Goal: Task Accomplishment & Management: Use online tool/utility

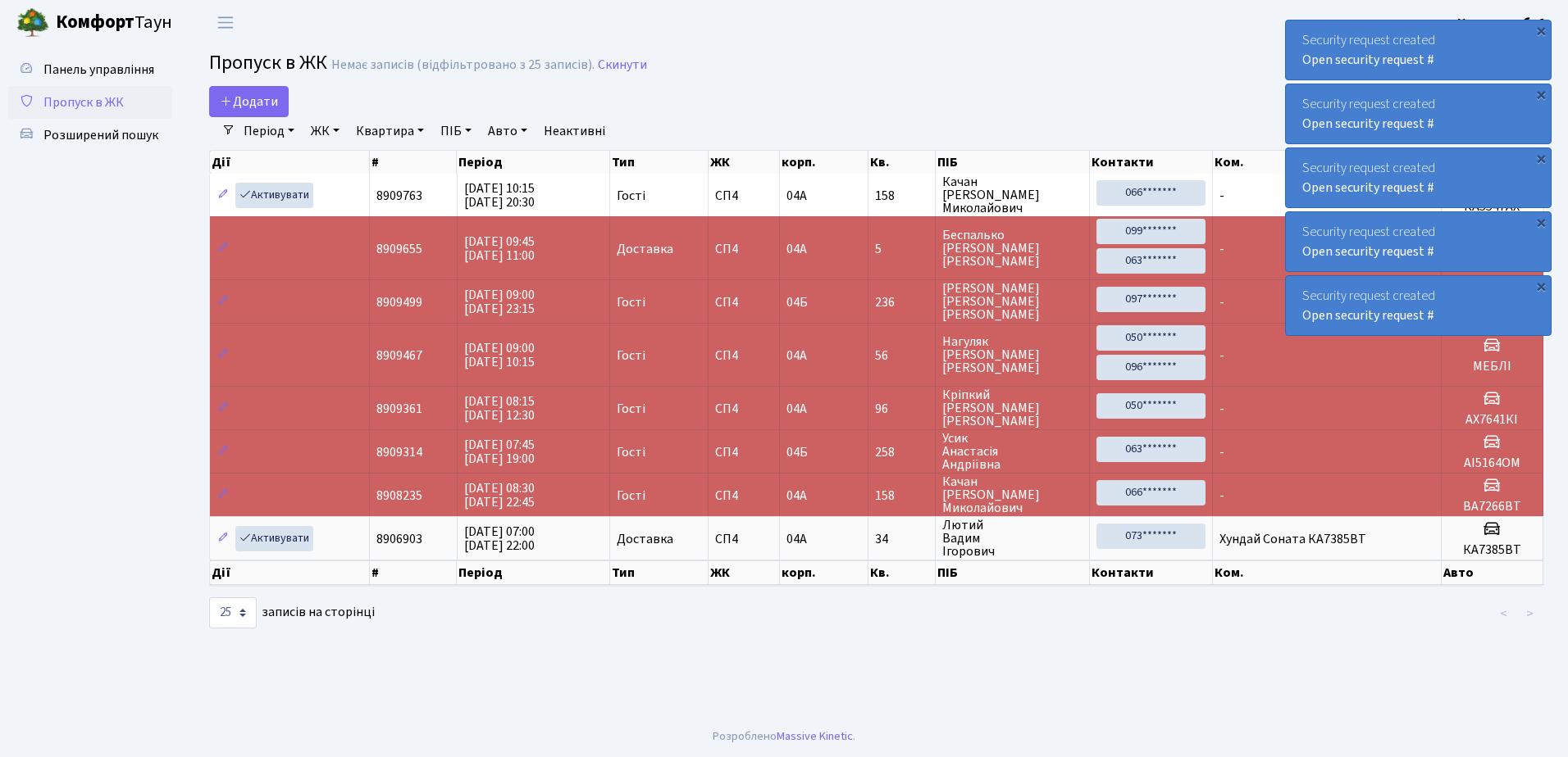
select select "25"
click at [1540, 28] on div "×" at bounding box center [1540, 30] width 17 height 17
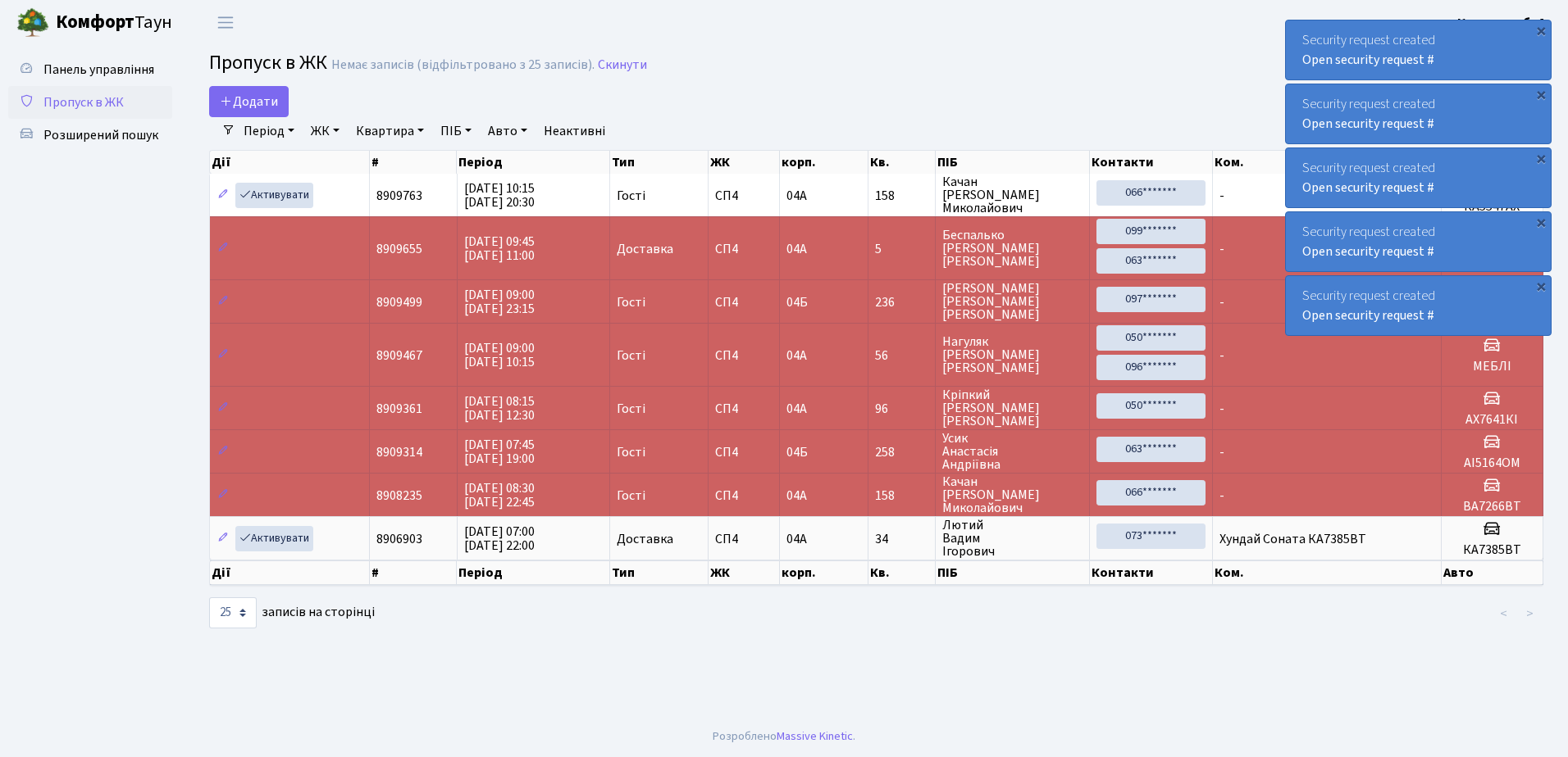
click at [1540, 28] on div "×" at bounding box center [1540, 30] width 17 height 17
click at [1540, 28] on div "×" at bounding box center [1540, 30] width 17 height 17
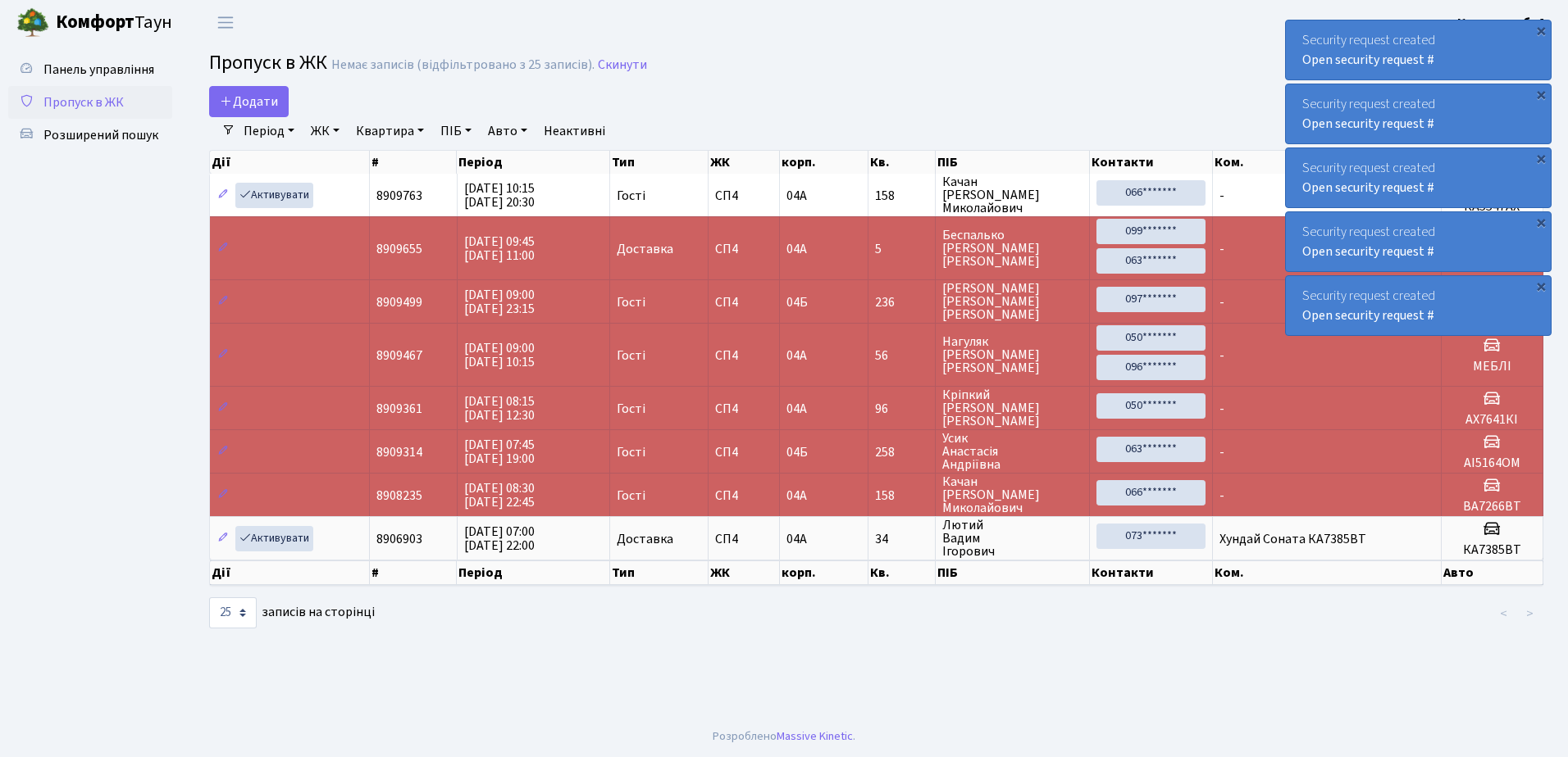
click at [1540, 28] on div "×" at bounding box center [1540, 30] width 17 height 17
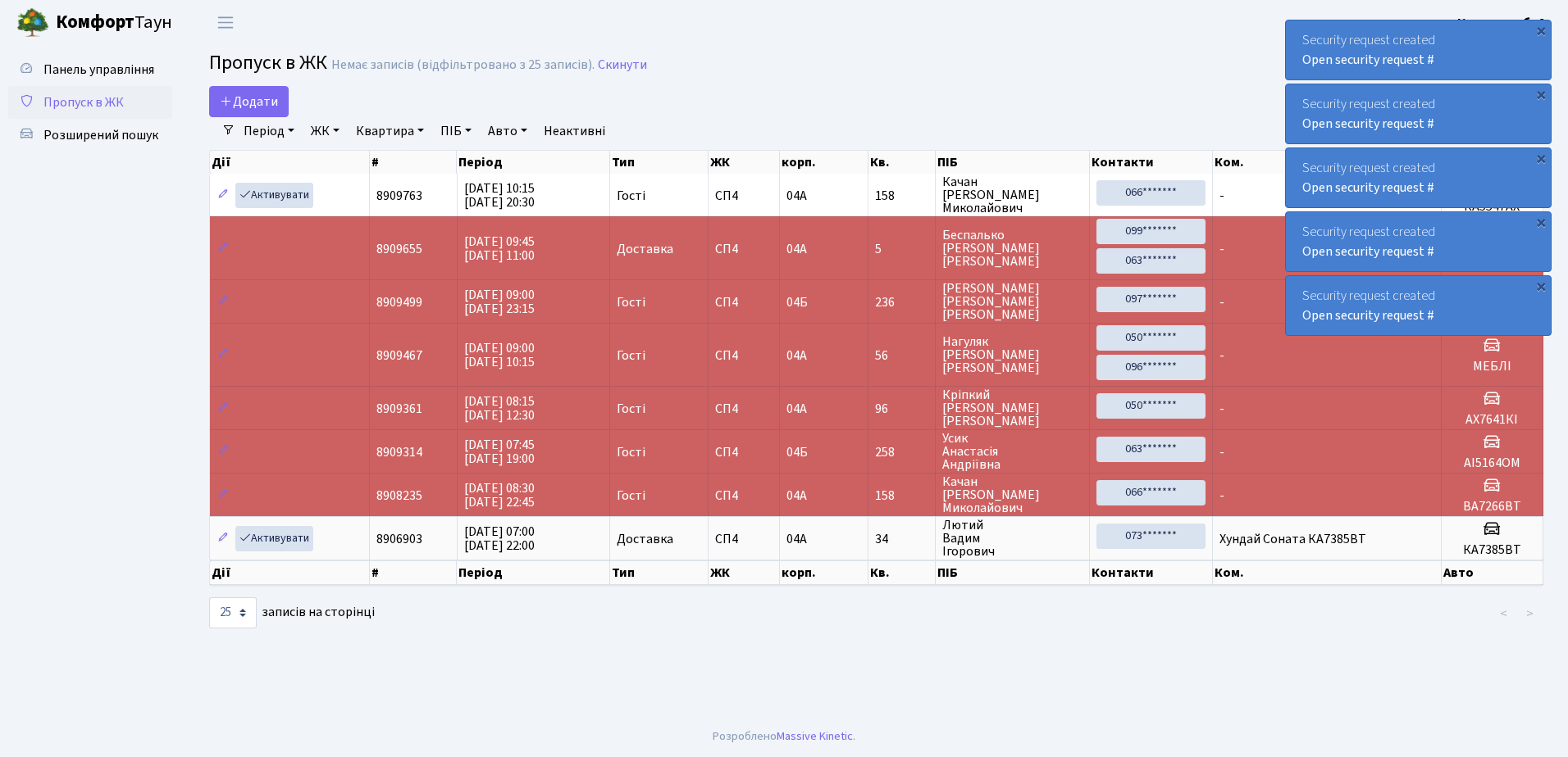
click at [1540, 28] on div "×" at bounding box center [1540, 30] width 17 height 17
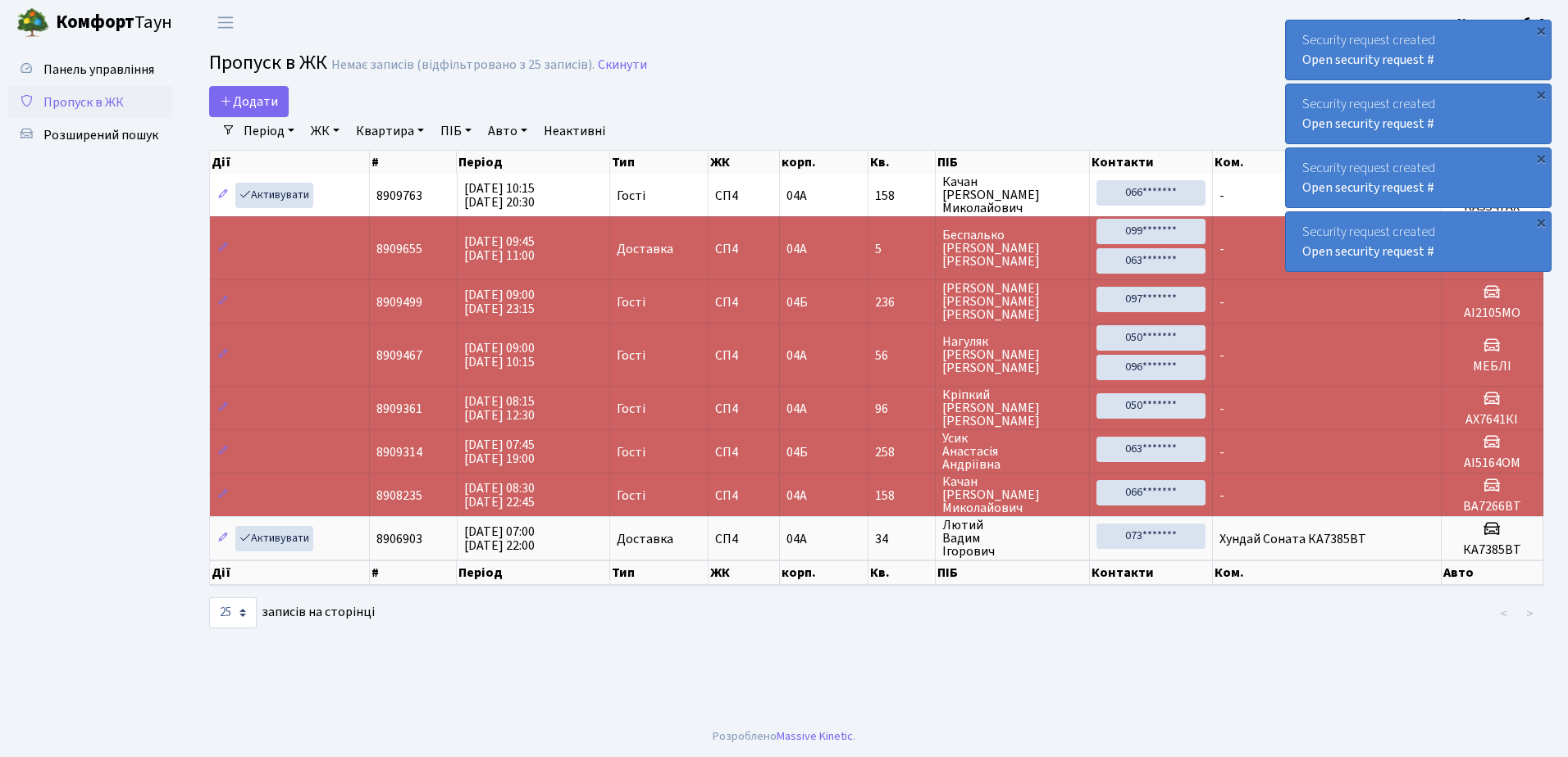
click at [1540, 28] on div "×" at bounding box center [1540, 30] width 17 height 17
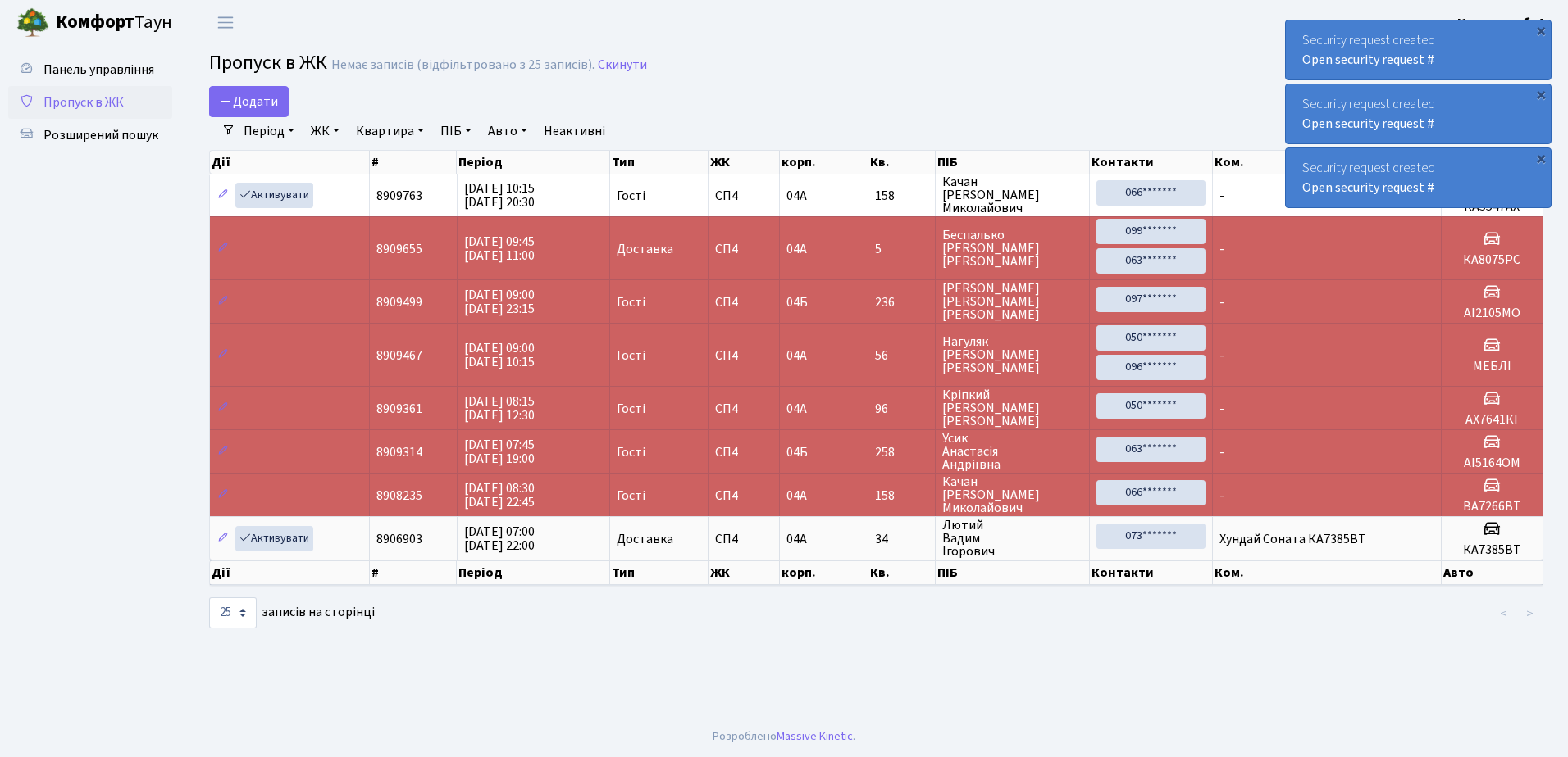
click at [1540, 28] on div "×" at bounding box center [1540, 30] width 17 height 17
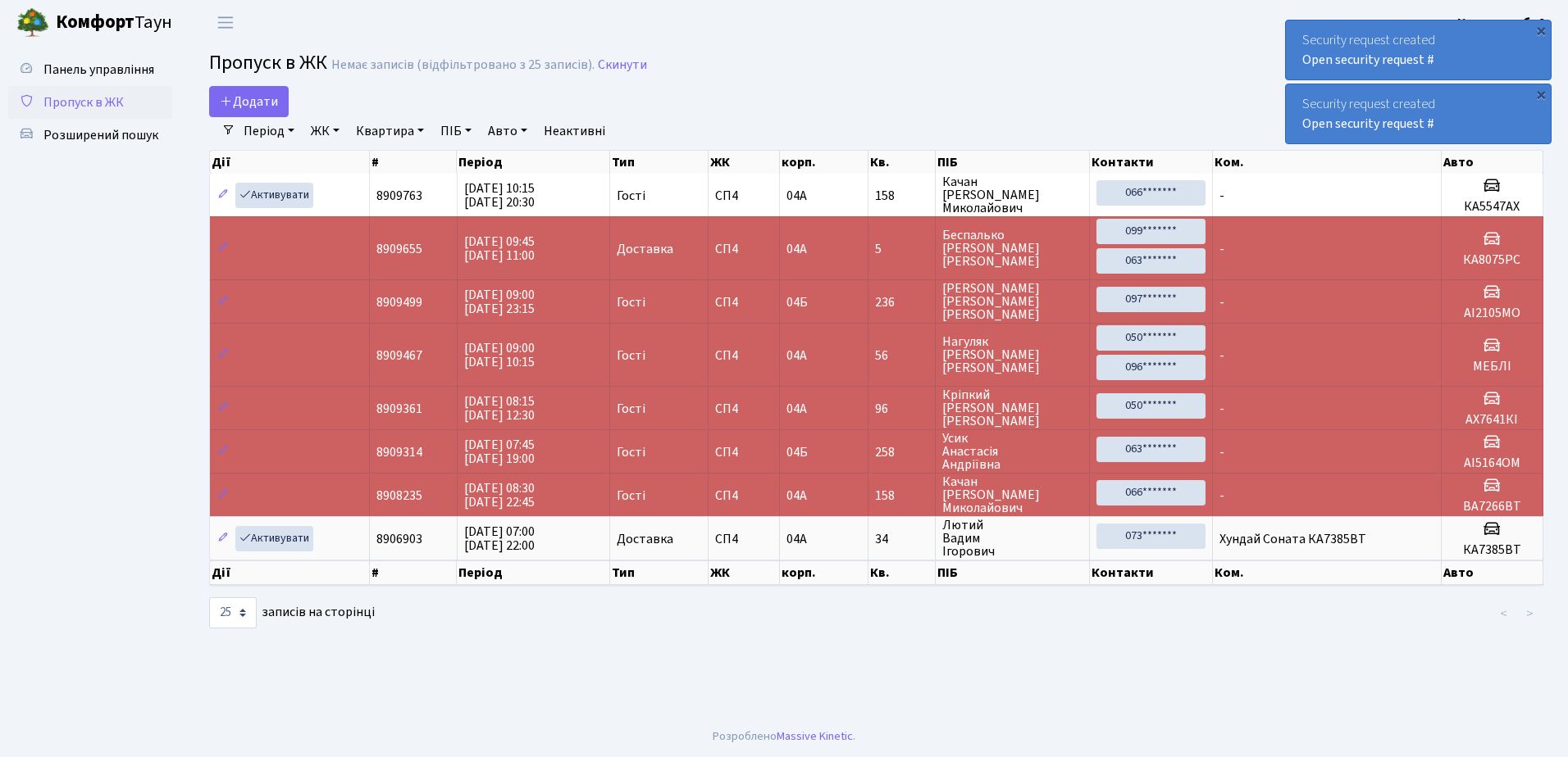
click at [1540, 28] on div "×" at bounding box center [1540, 30] width 17 height 17
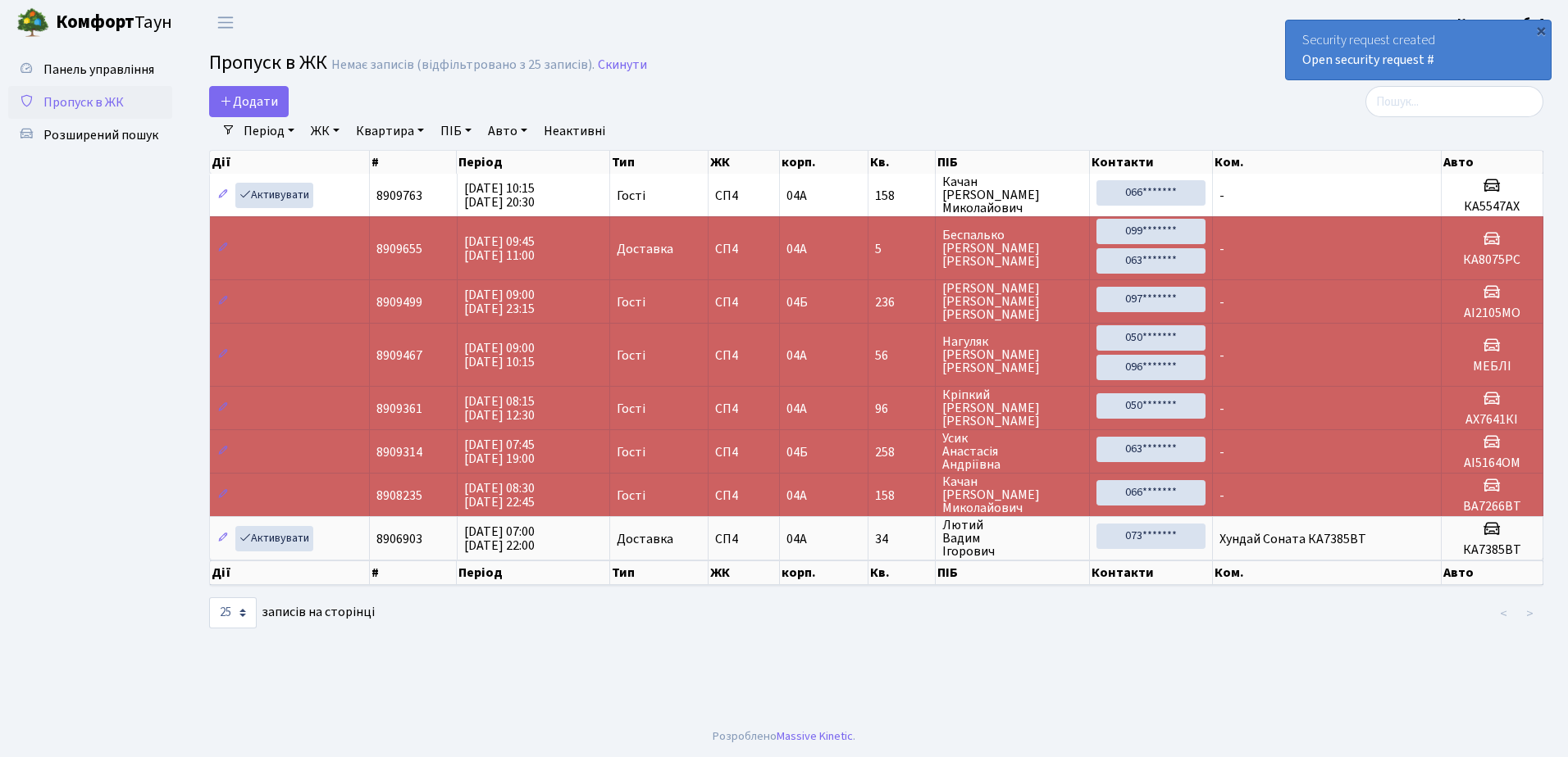
click at [1540, 28] on div "×" at bounding box center [1540, 30] width 17 height 17
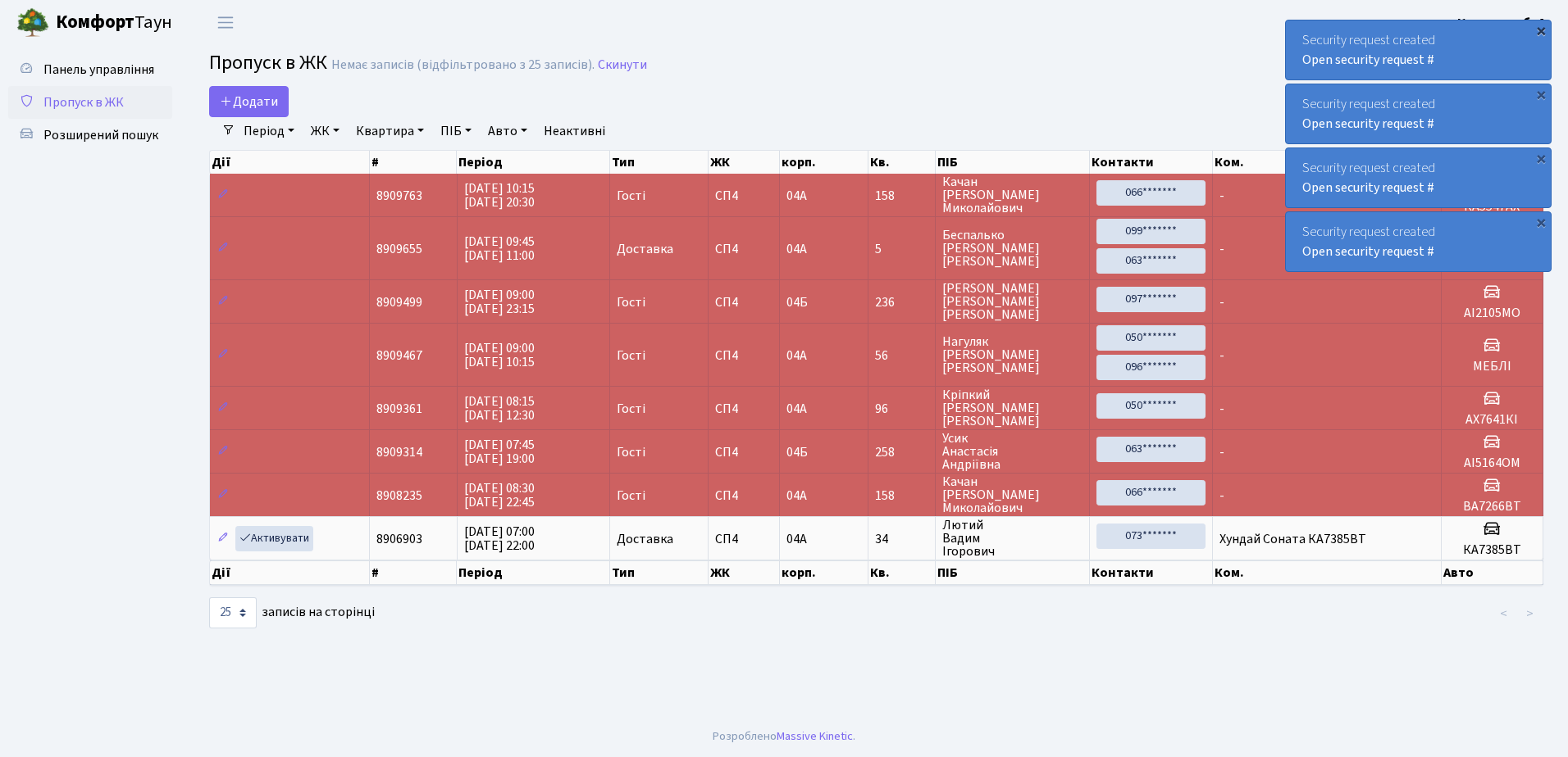
click at [1541, 28] on div "×" at bounding box center [1540, 30] width 17 height 17
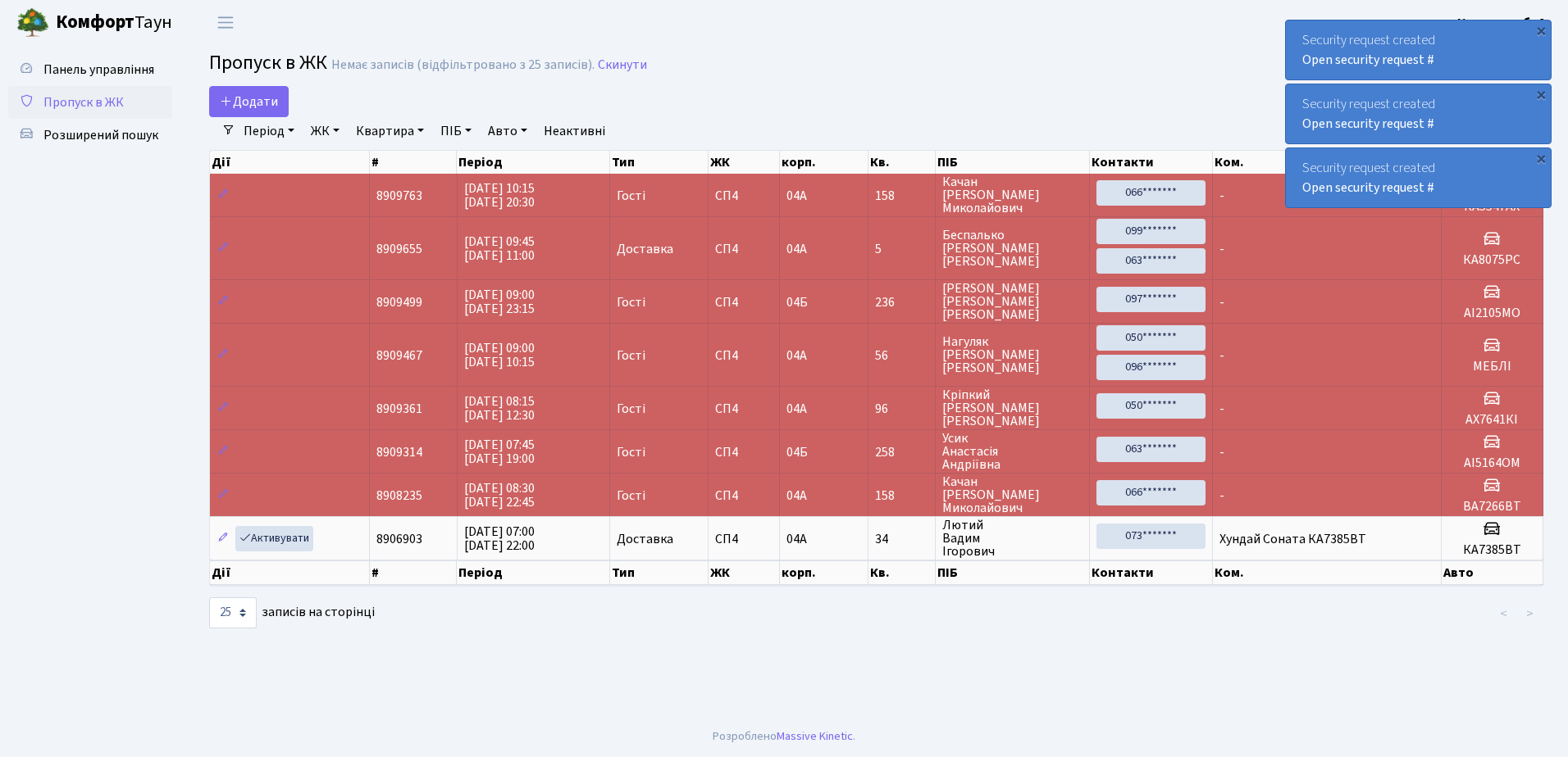
click at [1541, 28] on div "×" at bounding box center [1540, 30] width 17 height 17
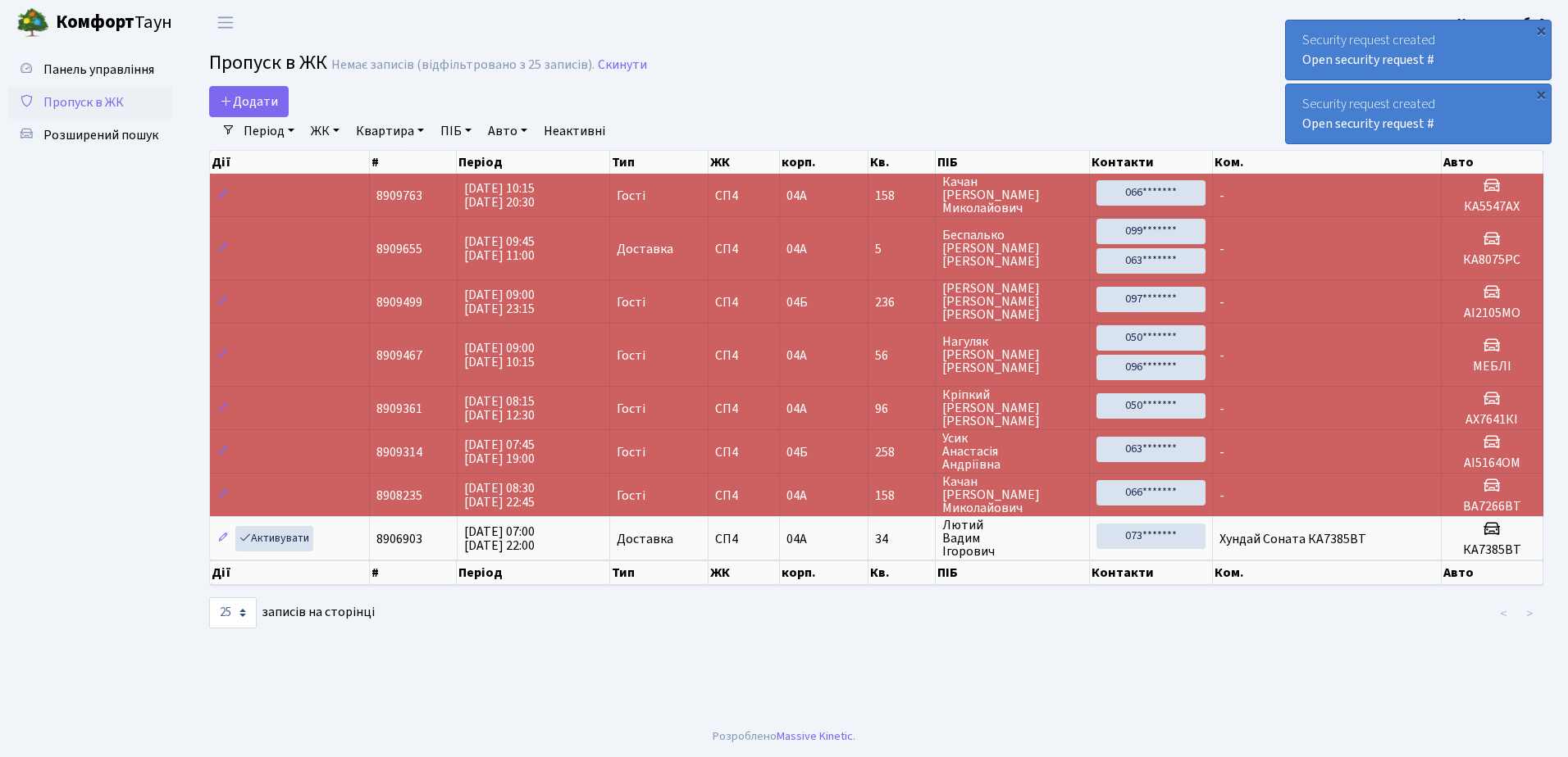
click at [1541, 28] on div "×" at bounding box center [1540, 30] width 17 height 17
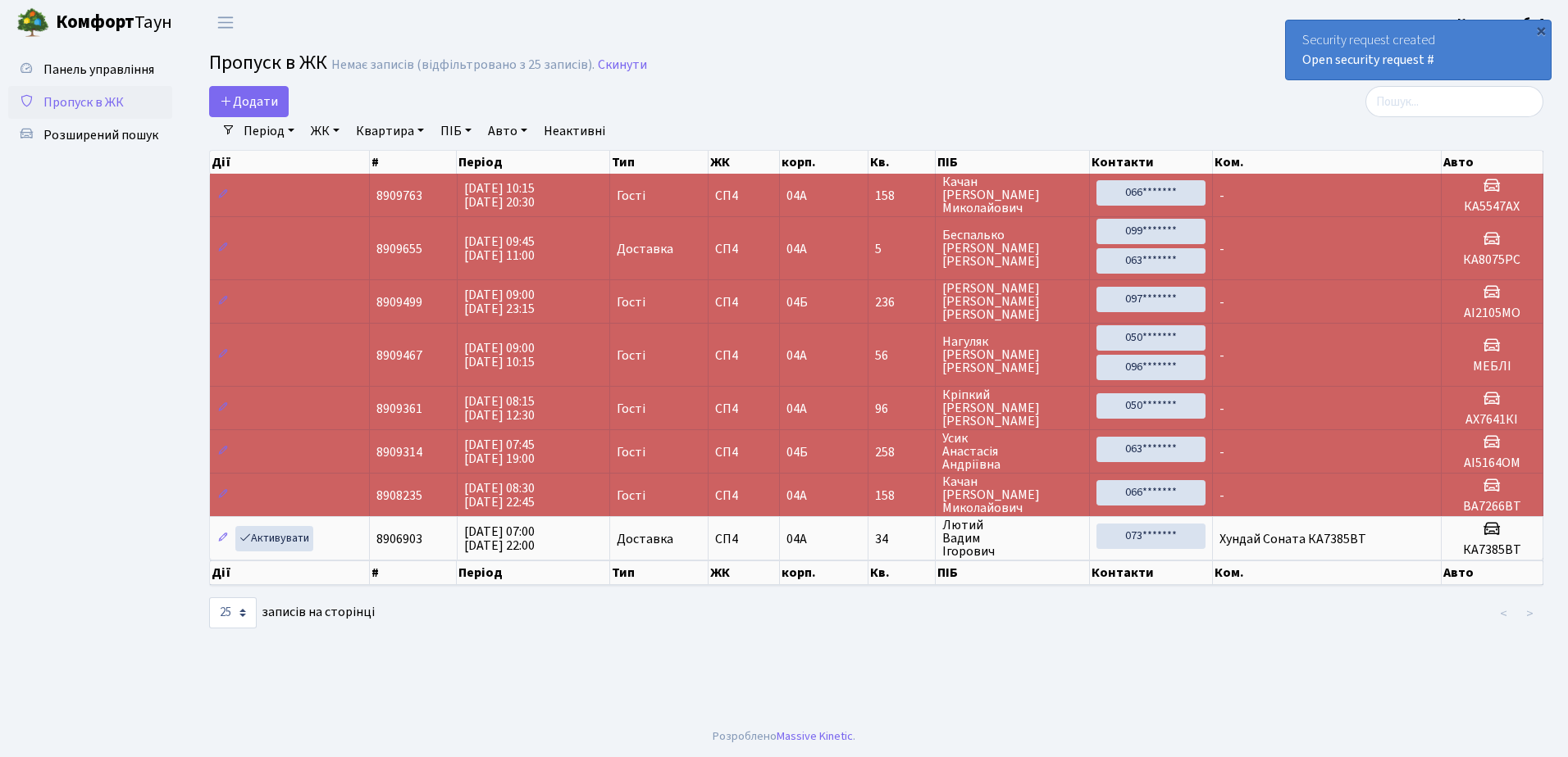
click at [1541, 28] on div "×" at bounding box center [1540, 30] width 17 height 17
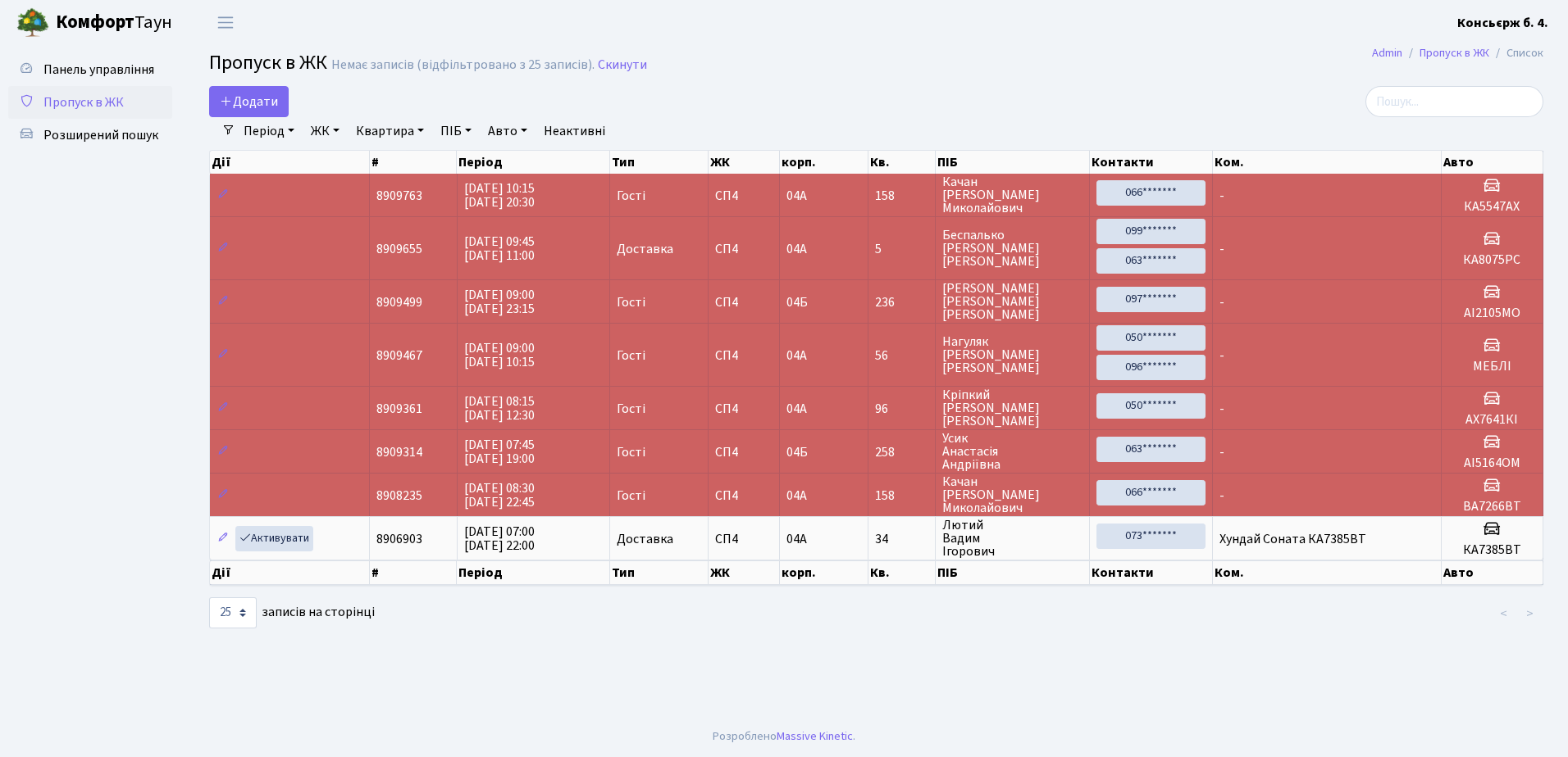
click at [1541, 28] on b "Консьєрж б. 4." at bounding box center [1502, 23] width 91 height 18
click at [1022, 50] on main "Admin Пропуск в ЖК Список Пропуск в ЖК Немає записів (відфільтровано з 25 запис…" at bounding box center [876, 380] width 1383 height 672
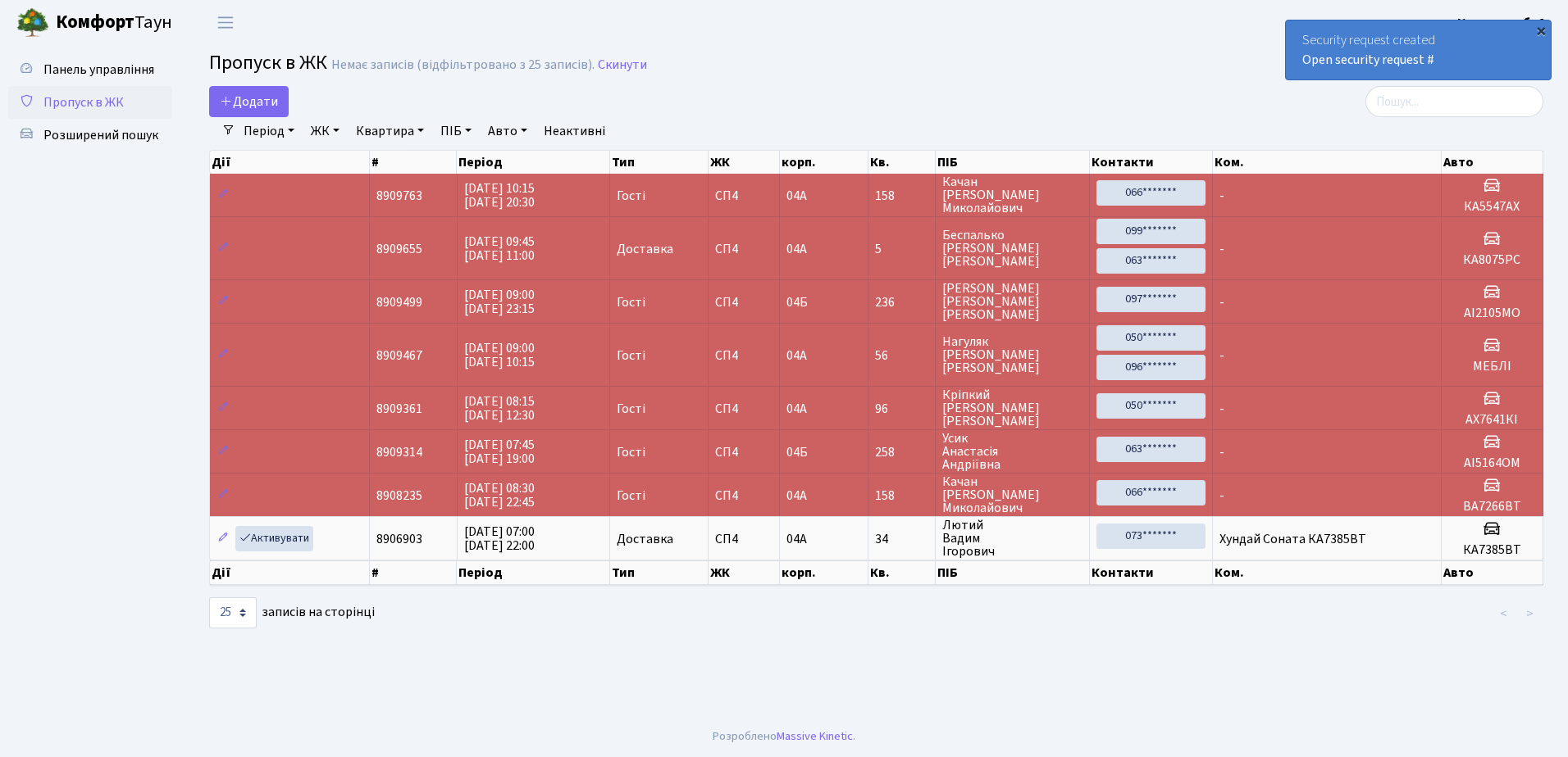
click at [1542, 28] on div "×" at bounding box center [1540, 30] width 17 height 17
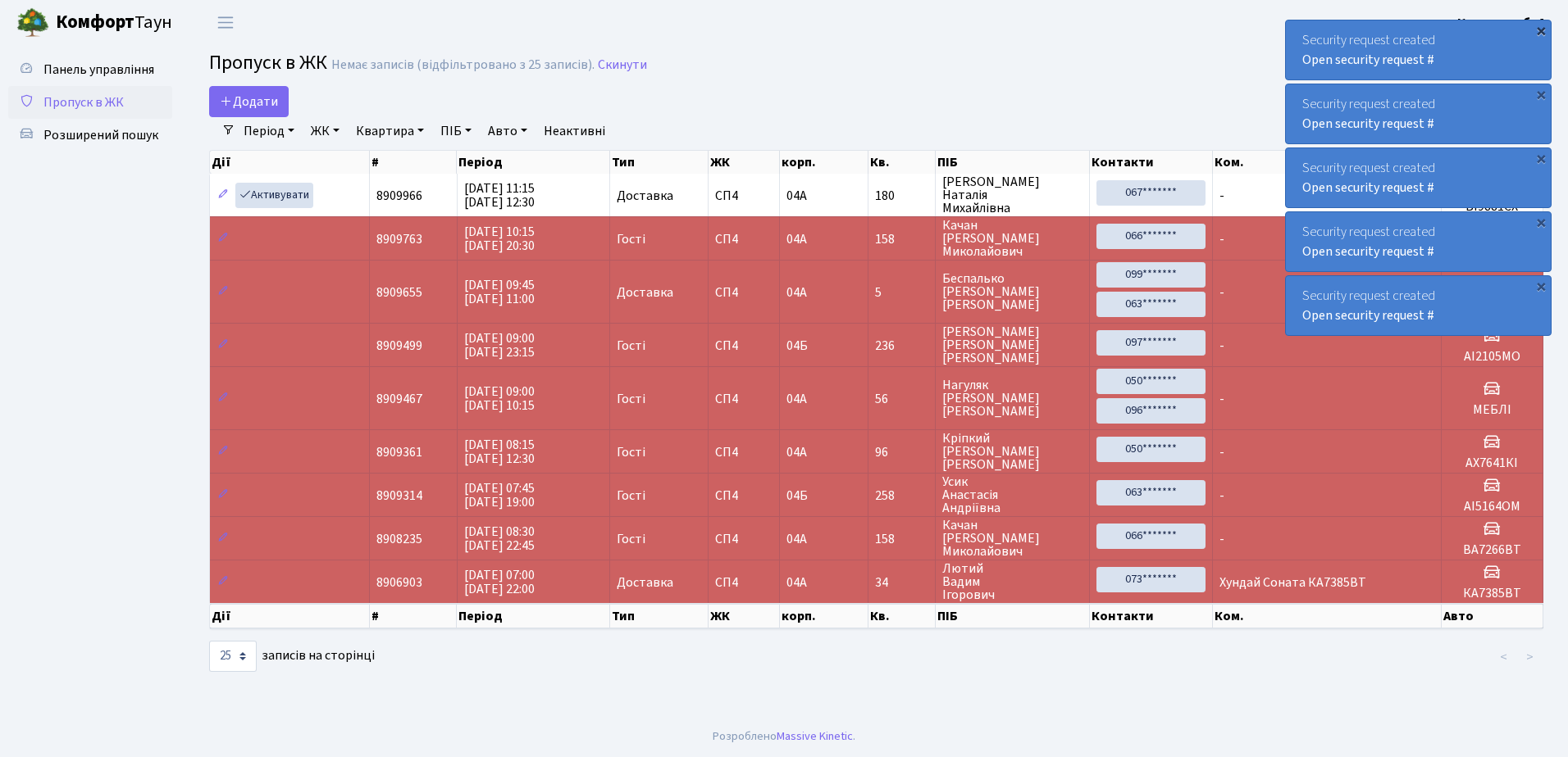
click at [1541, 28] on div "×" at bounding box center [1540, 30] width 17 height 17
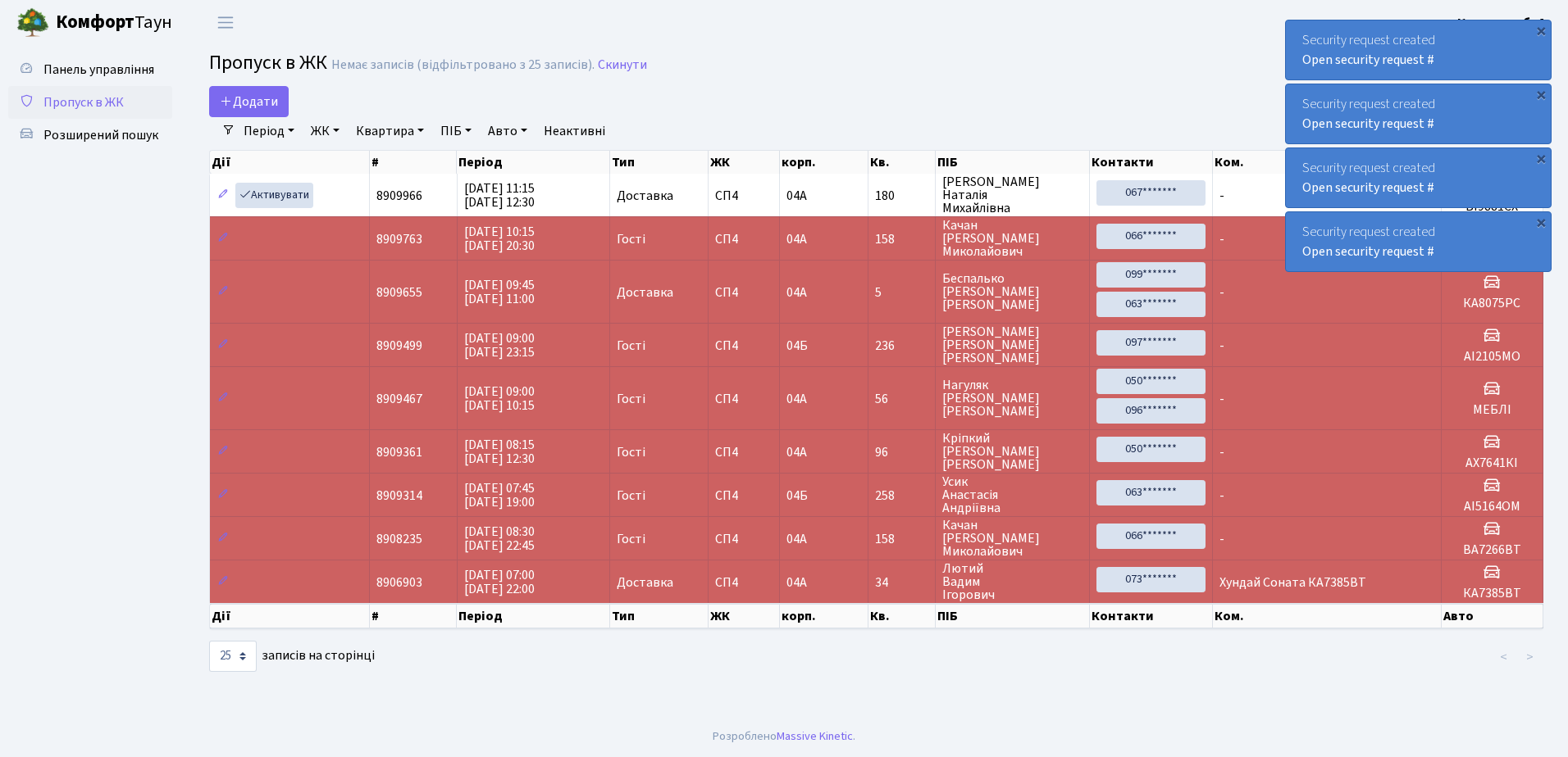
click at [1541, 28] on div "×" at bounding box center [1540, 30] width 17 height 17
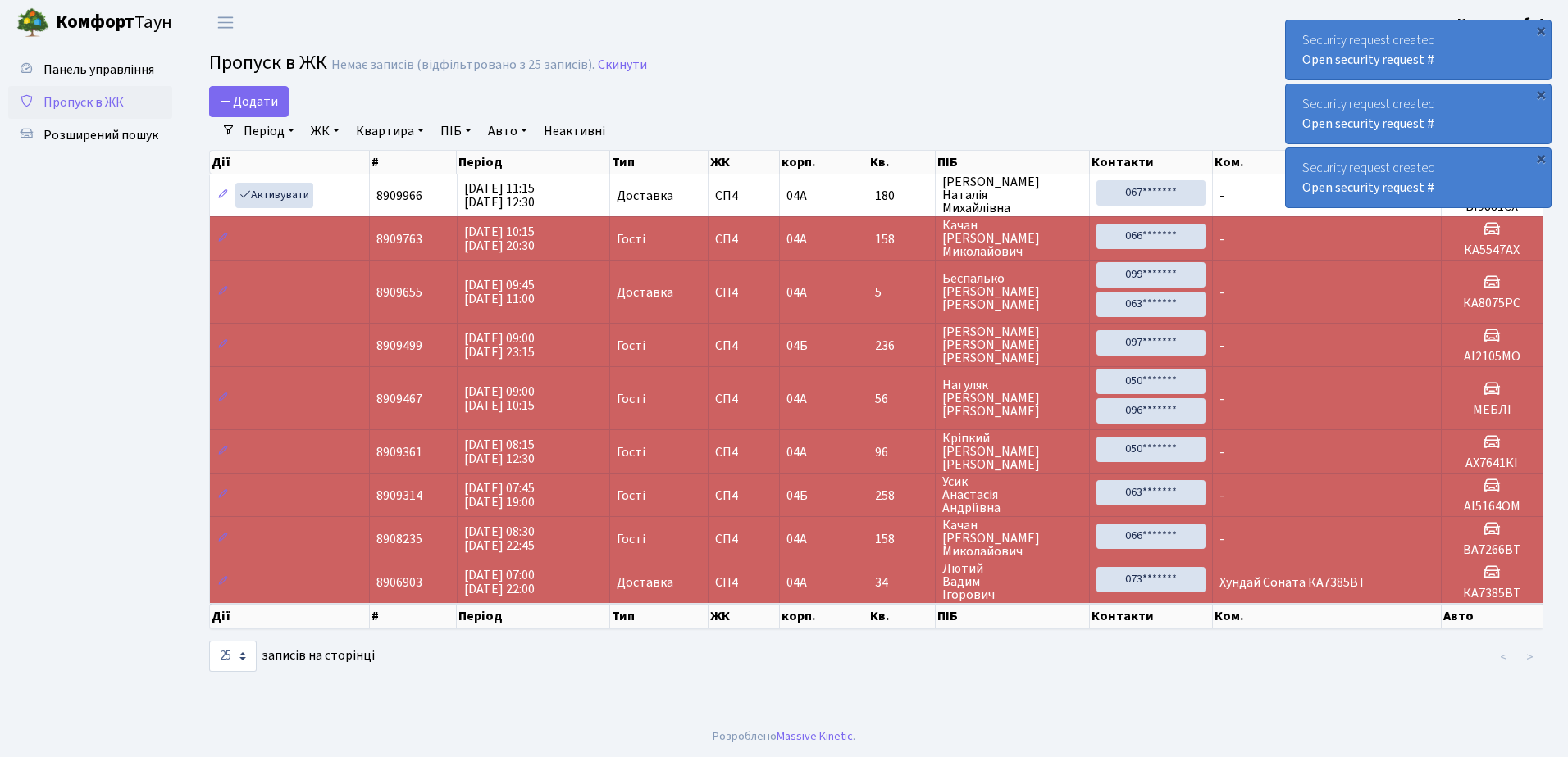
click at [1541, 28] on div "×" at bounding box center [1540, 30] width 17 height 17
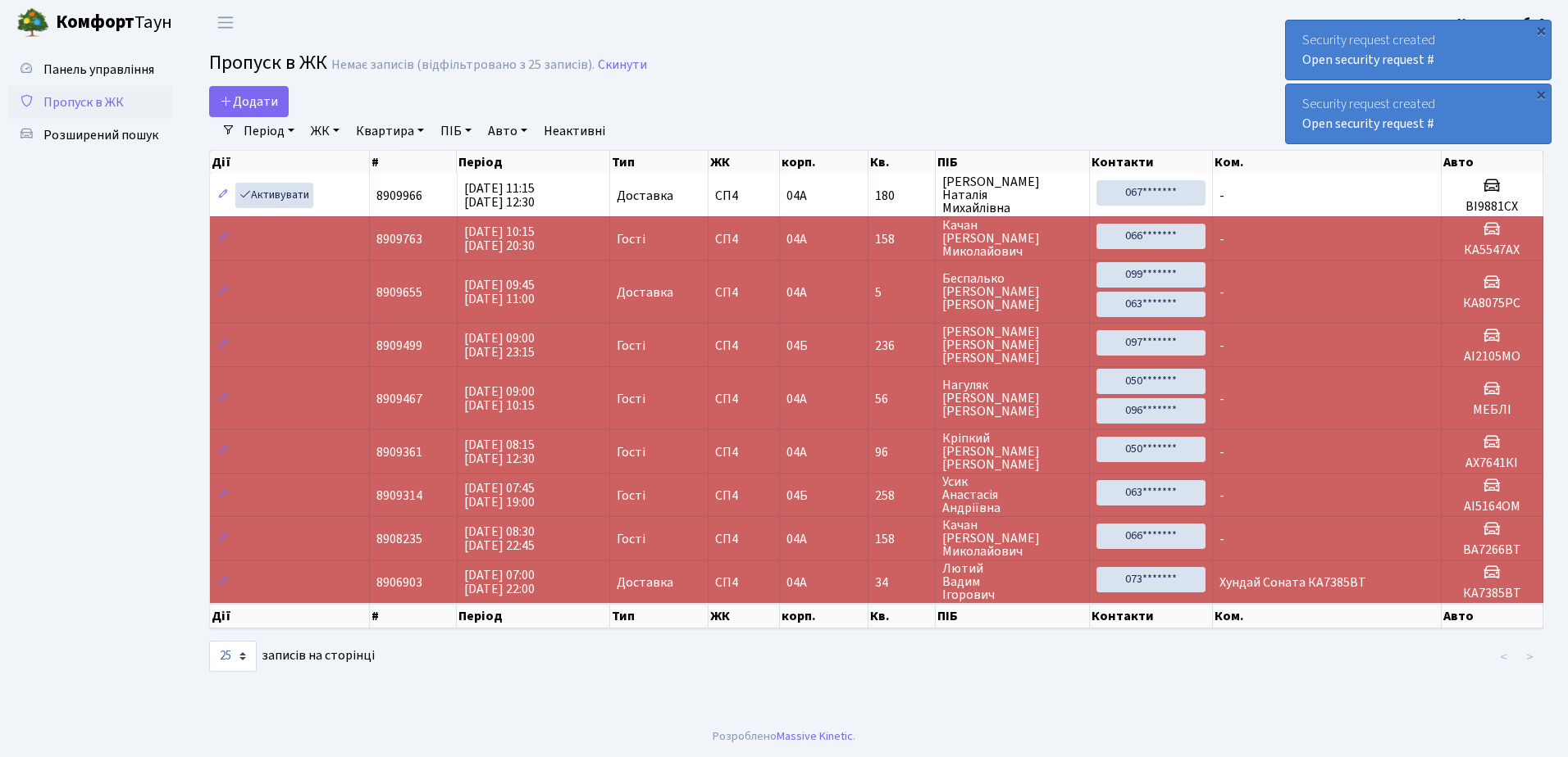
click at [1541, 28] on div "×" at bounding box center [1540, 30] width 17 height 17
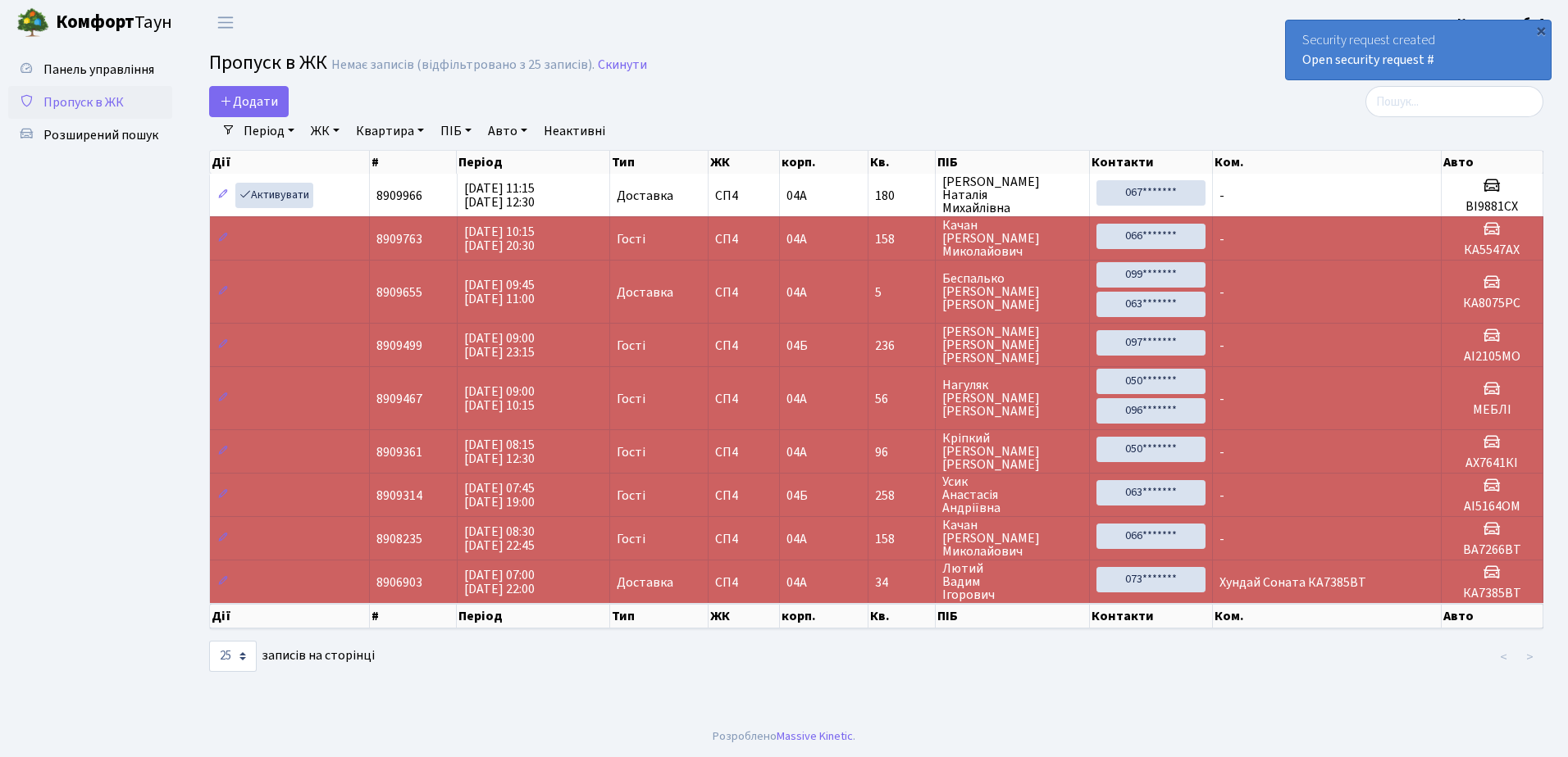
click at [1541, 28] on div "×" at bounding box center [1540, 30] width 17 height 17
click at [1541, 27] on div "×" at bounding box center [1540, 30] width 17 height 17
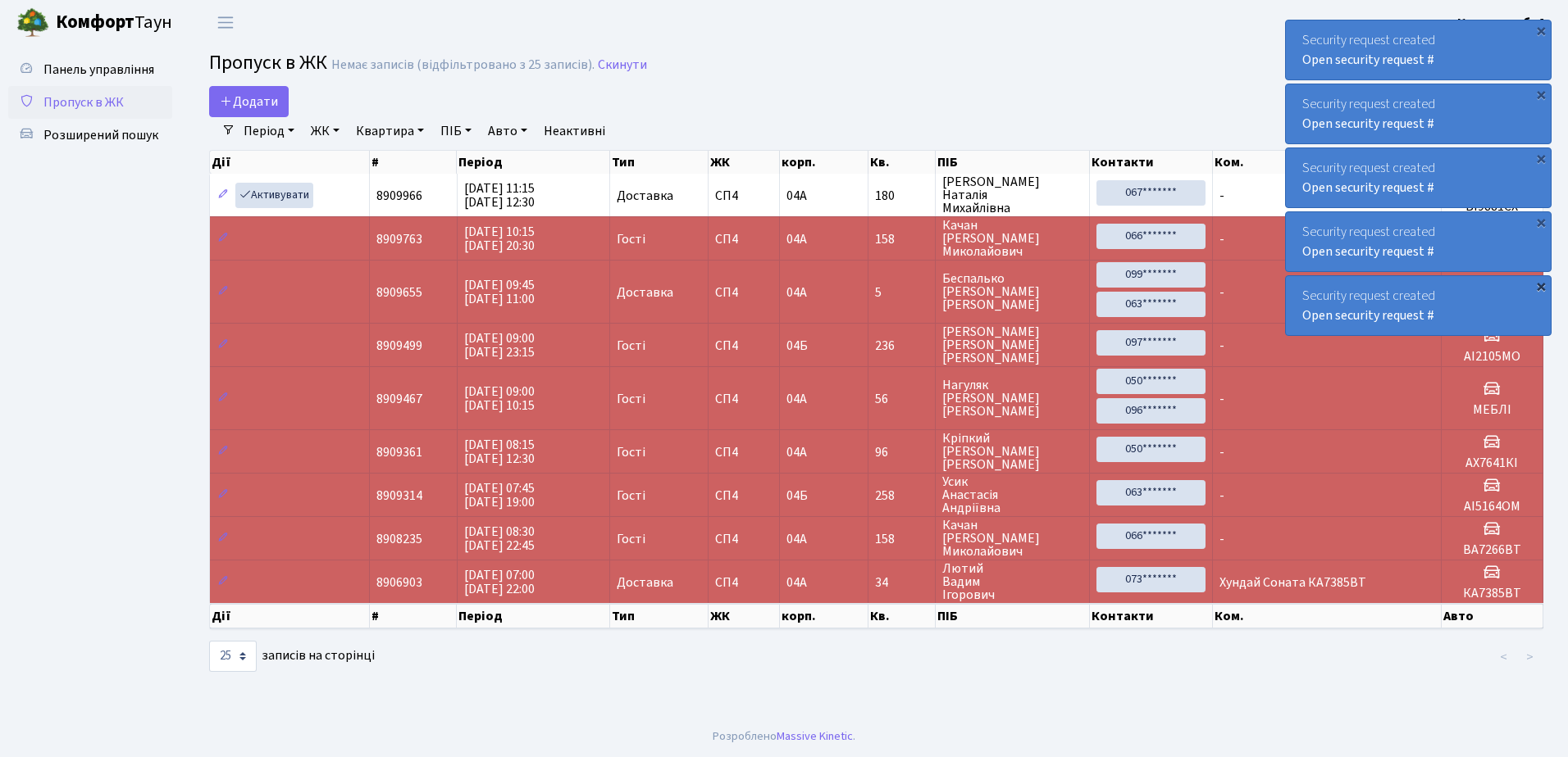
click at [1540, 285] on div "×" at bounding box center [1540, 286] width 17 height 17
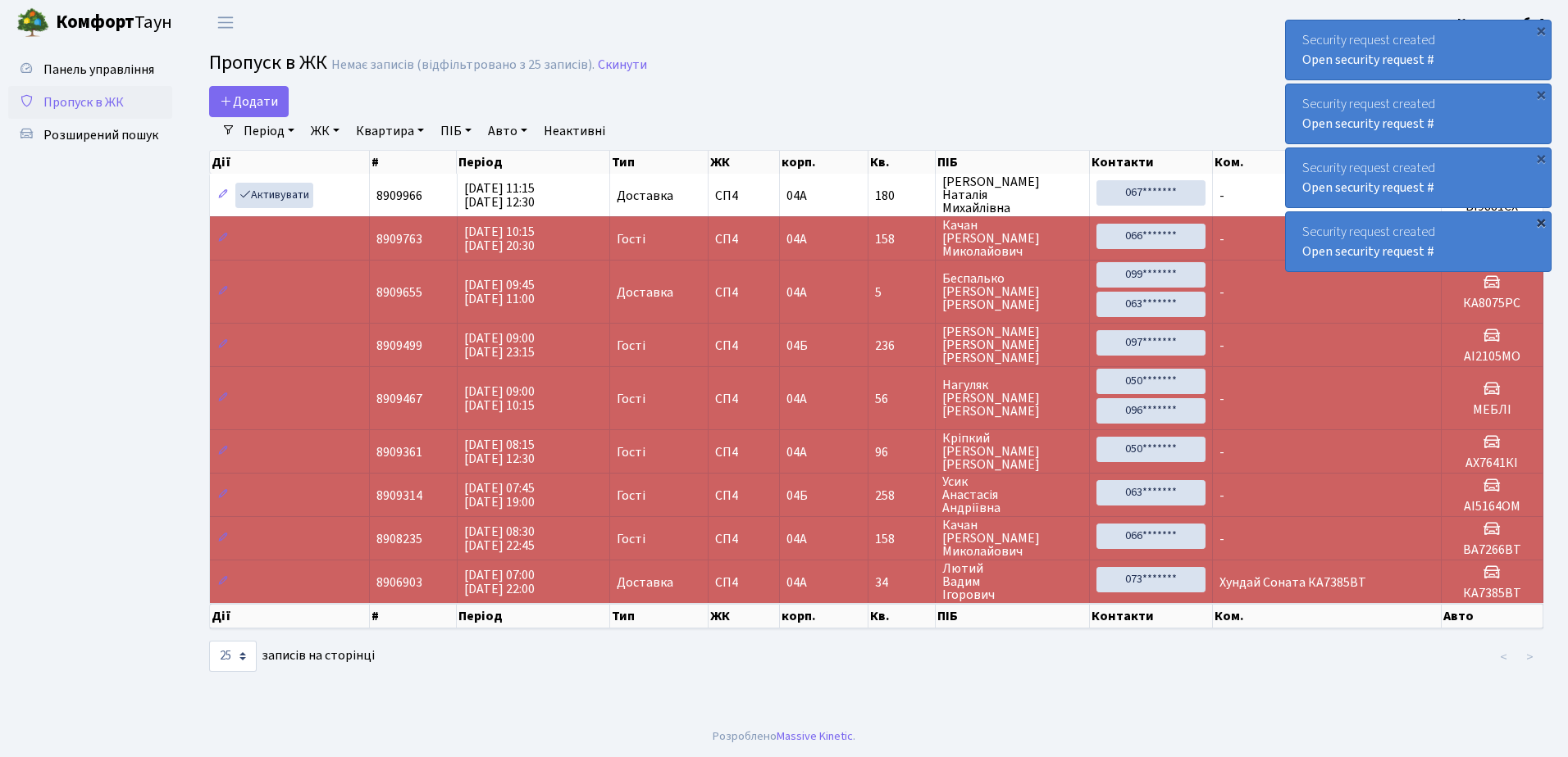
click at [1540, 217] on div "×" at bounding box center [1540, 222] width 17 height 17
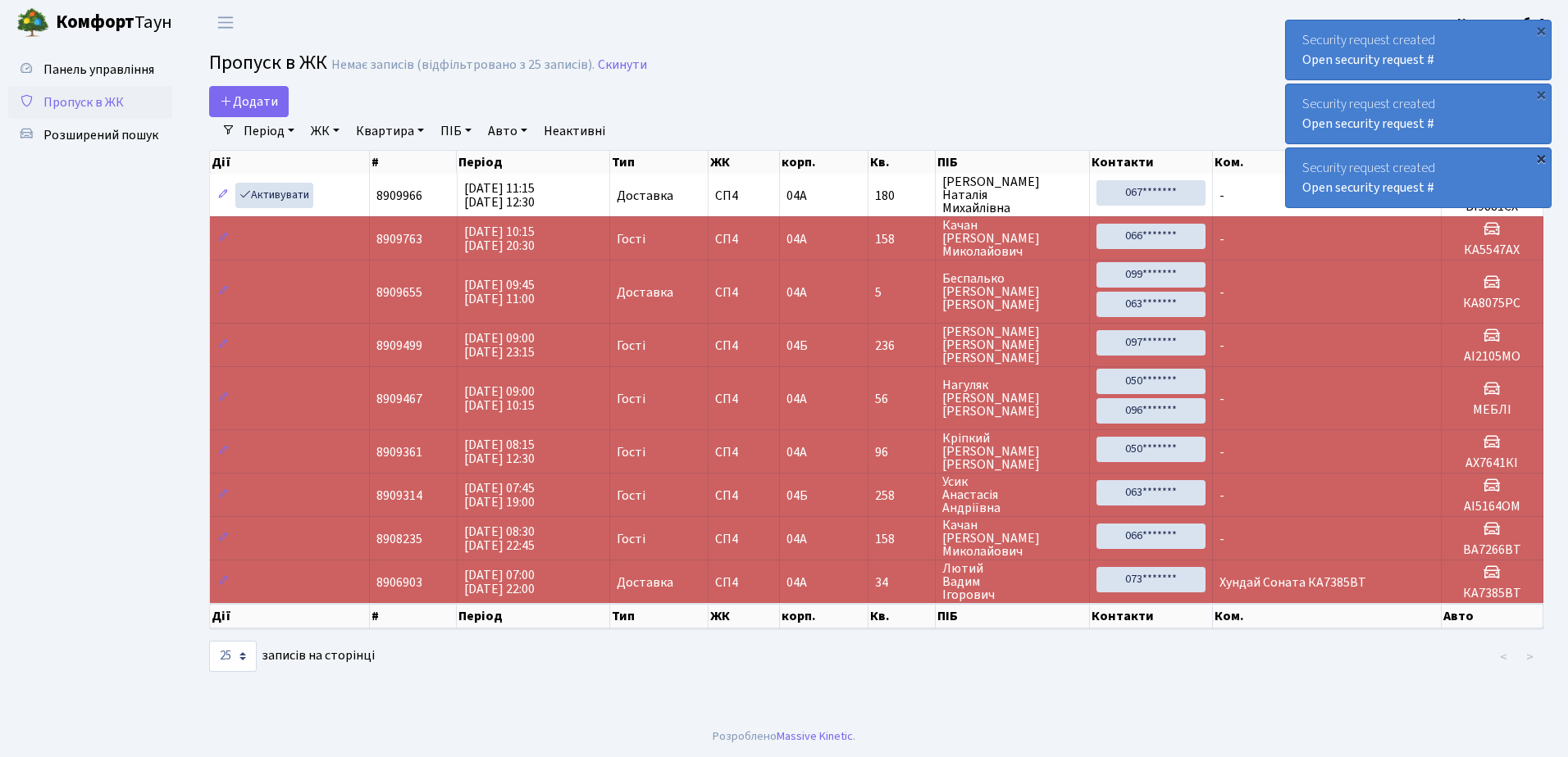
click at [1539, 156] on div "×" at bounding box center [1540, 158] width 17 height 17
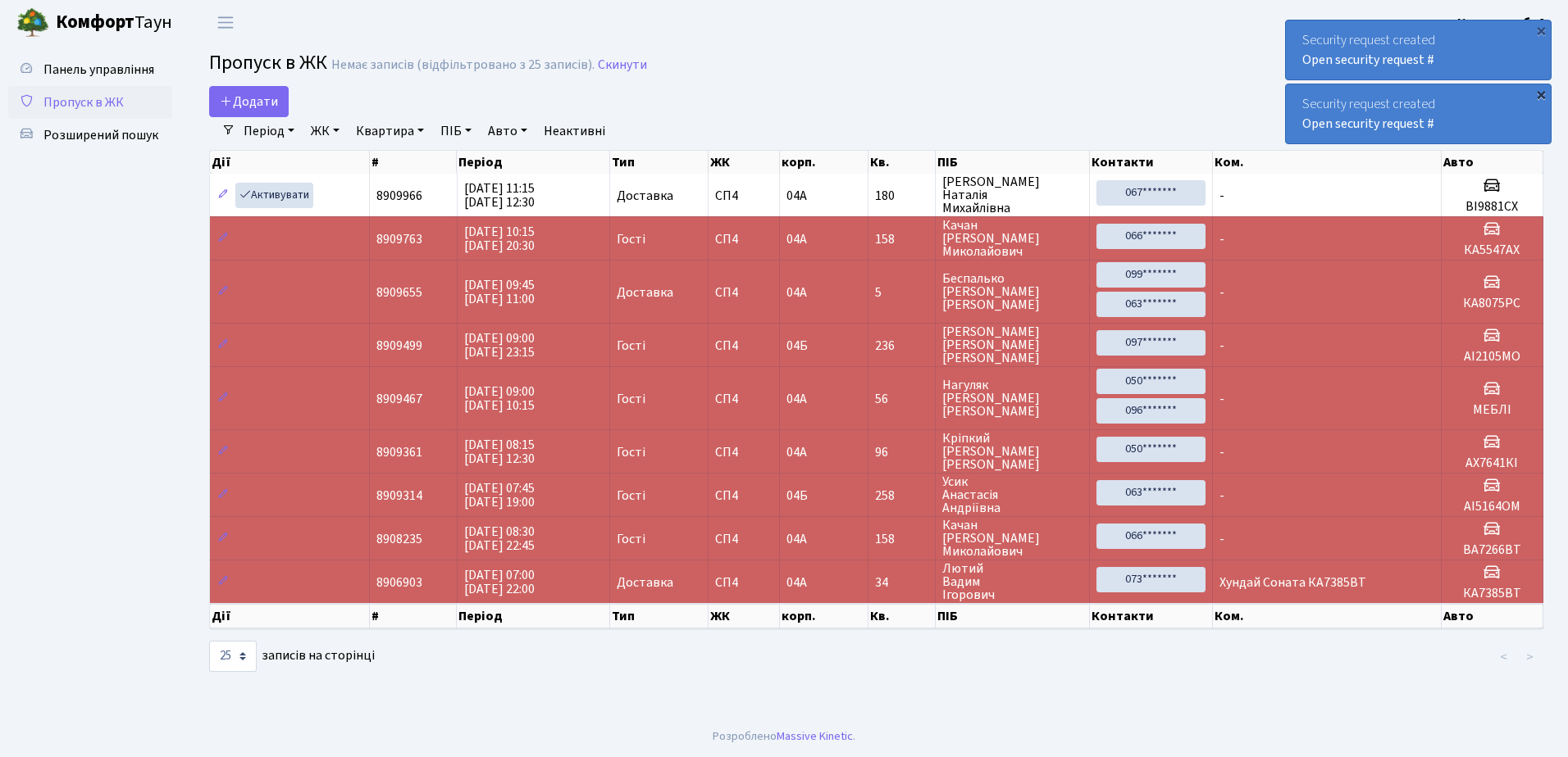
click at [1540, 90] on div "×" at bounding box center [1540, 95] width 17 height 17
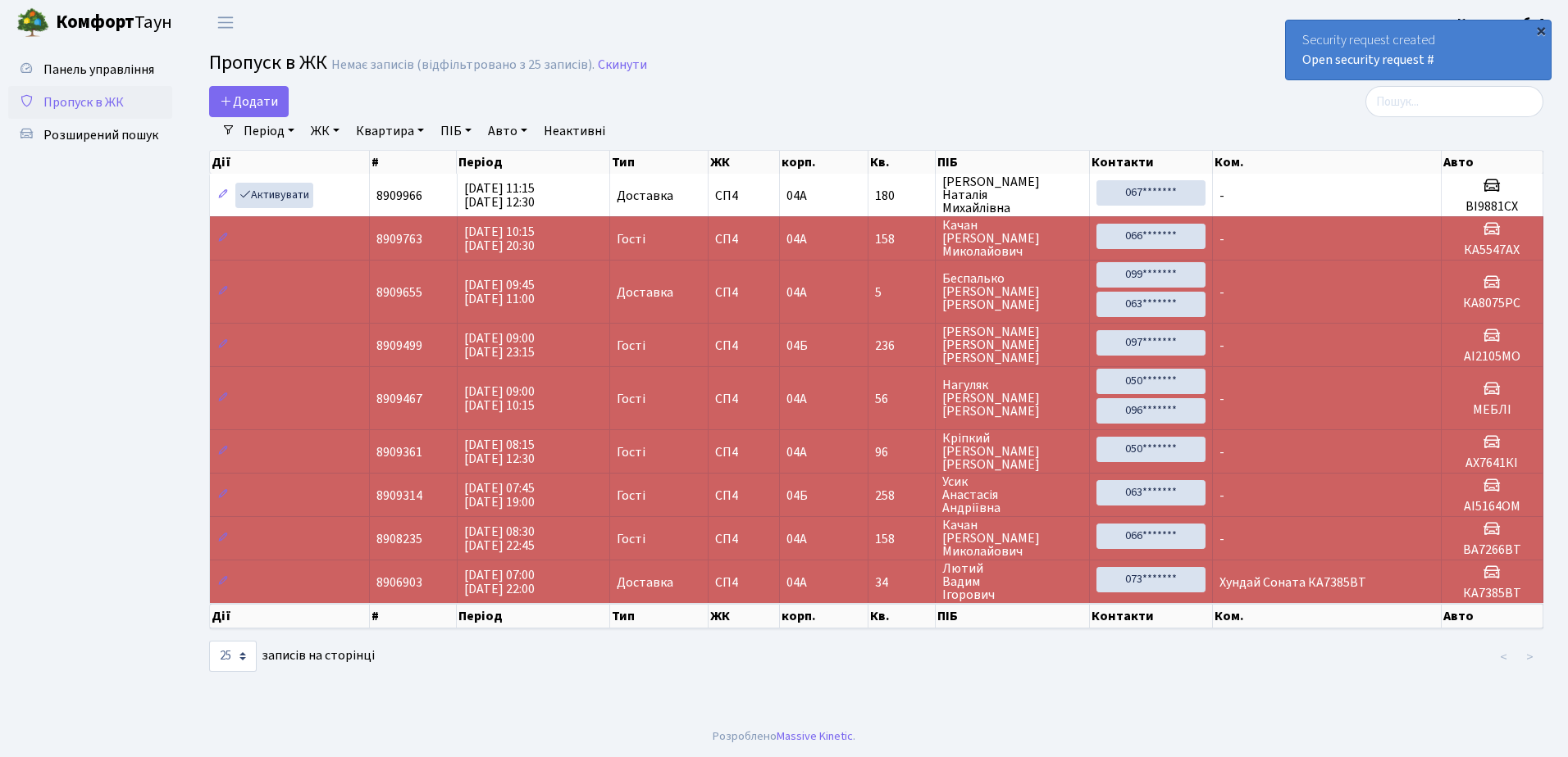
click at [1542, 25] on div "×" at bounding box center [1540, 30] width 17 height 17
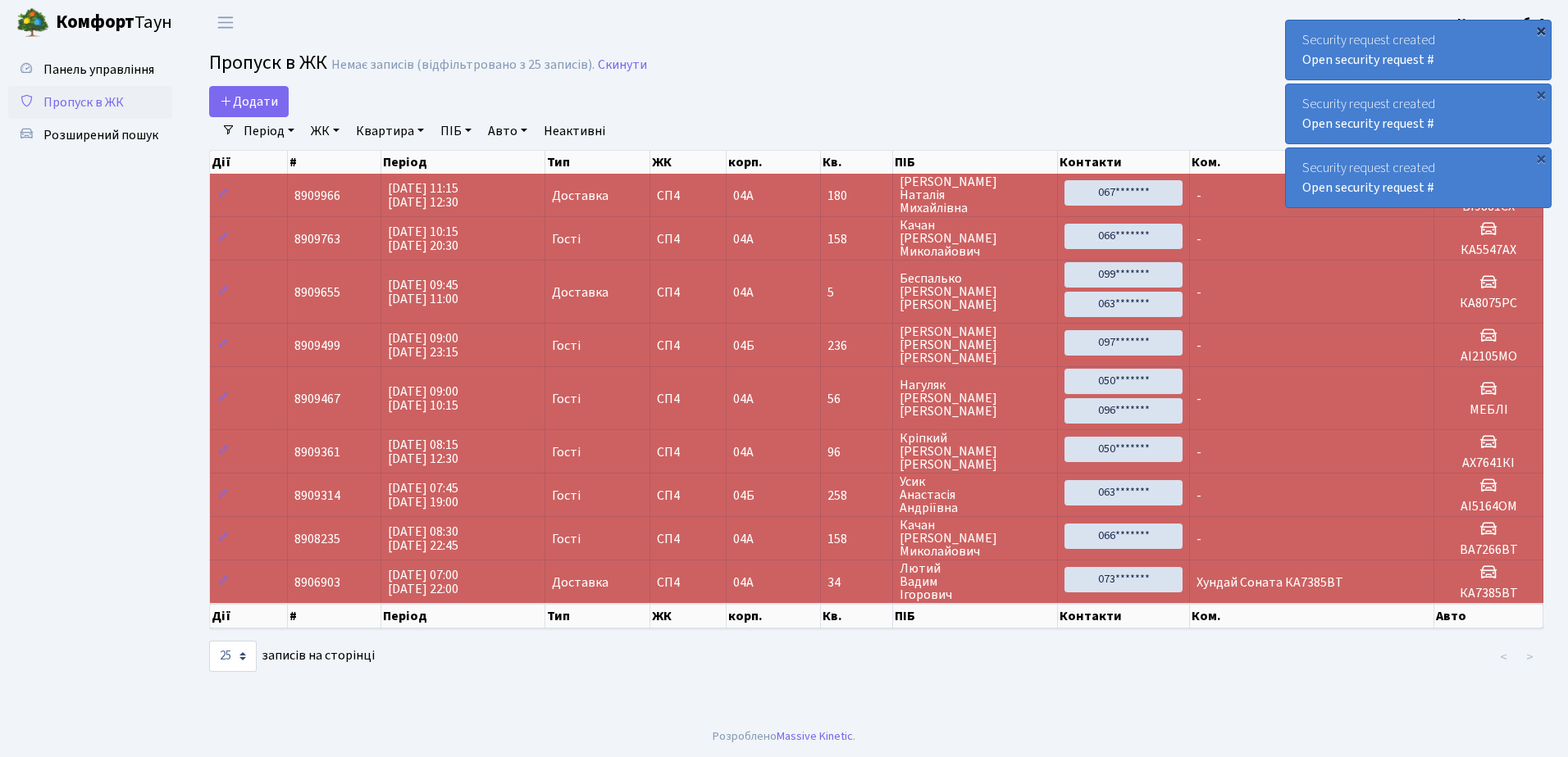
click at [1543, 29] on div "×" at bounding box center [1540, 30] width 17 height 17
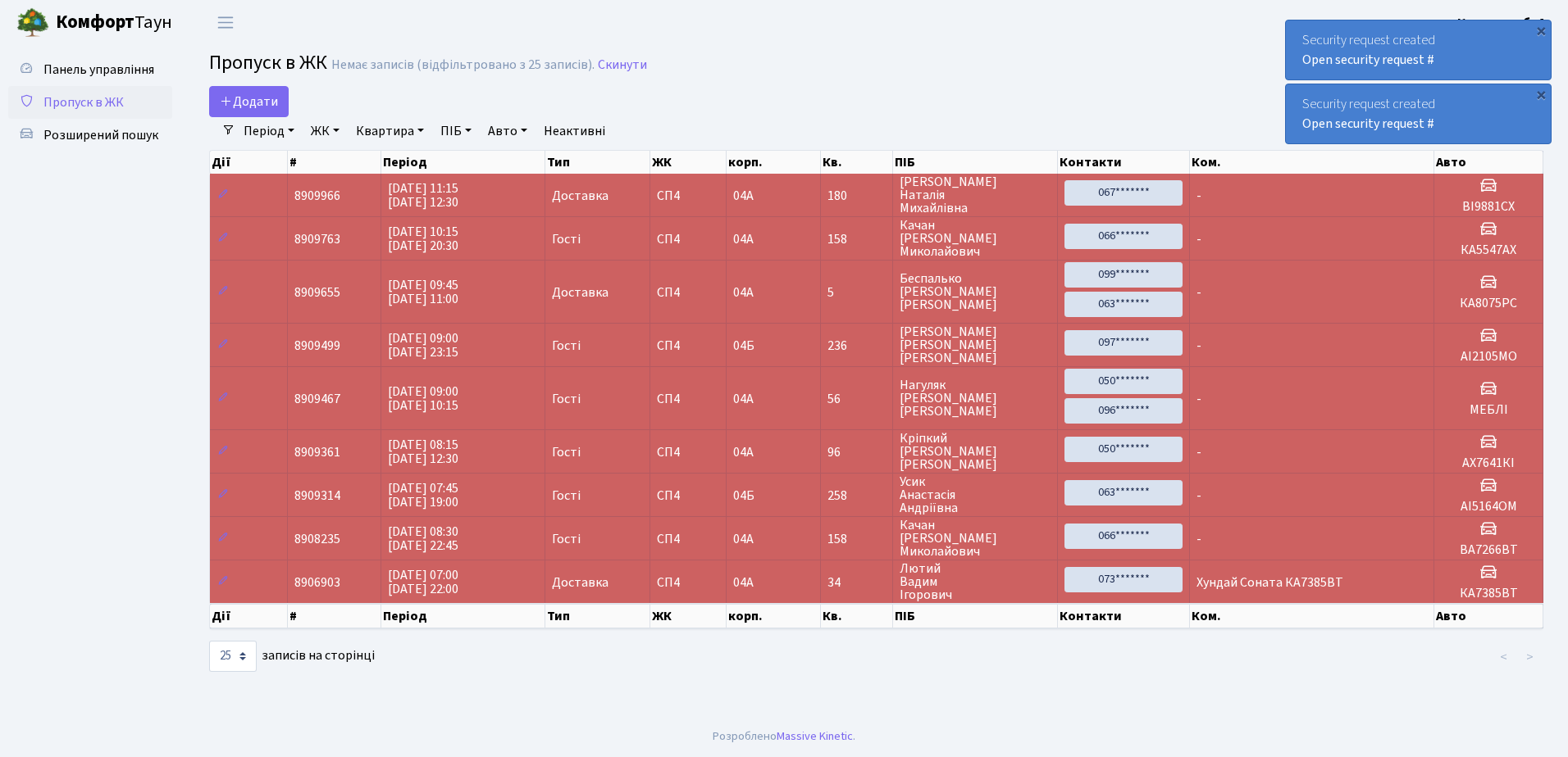
click at [1543, 29] on div "×" at bounding box center [1540, 30] width 17 height 17
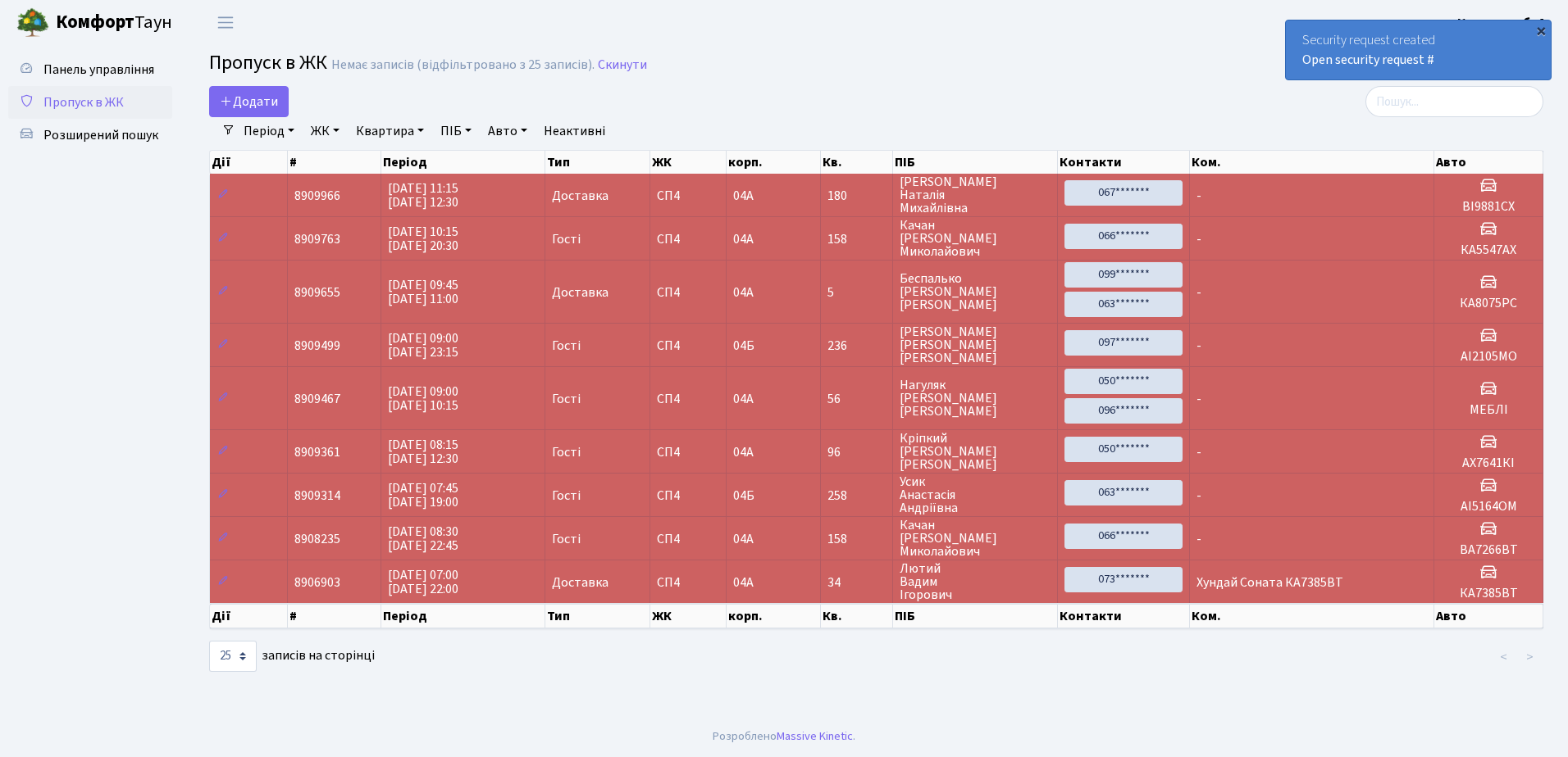
click at [1540, 29] on div "×" at bounding box center [1540, 30] width 17 height 17
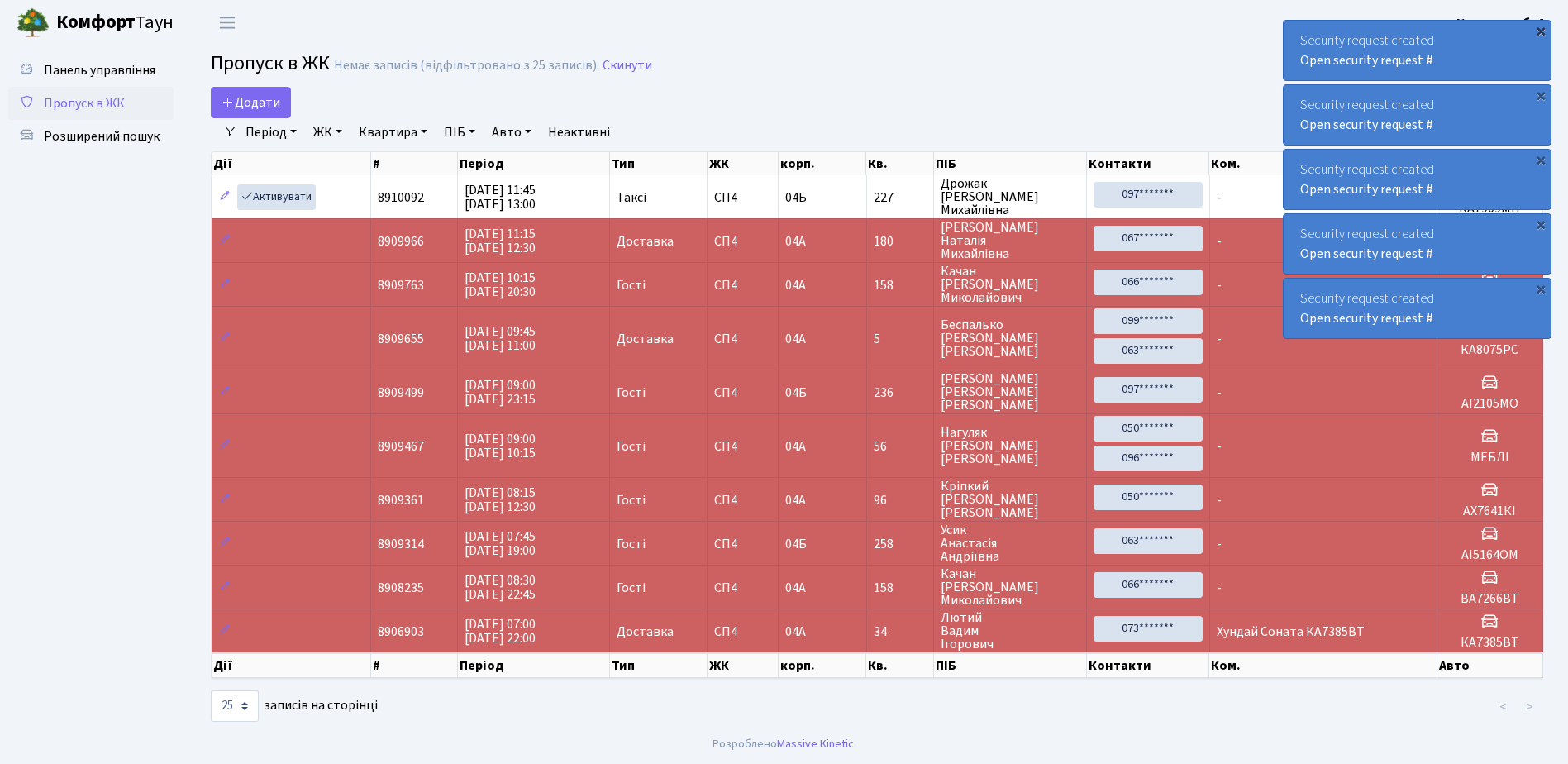
click at [1541, 28] on div "×" at bounding box center [1541, 31] width 17 height 17
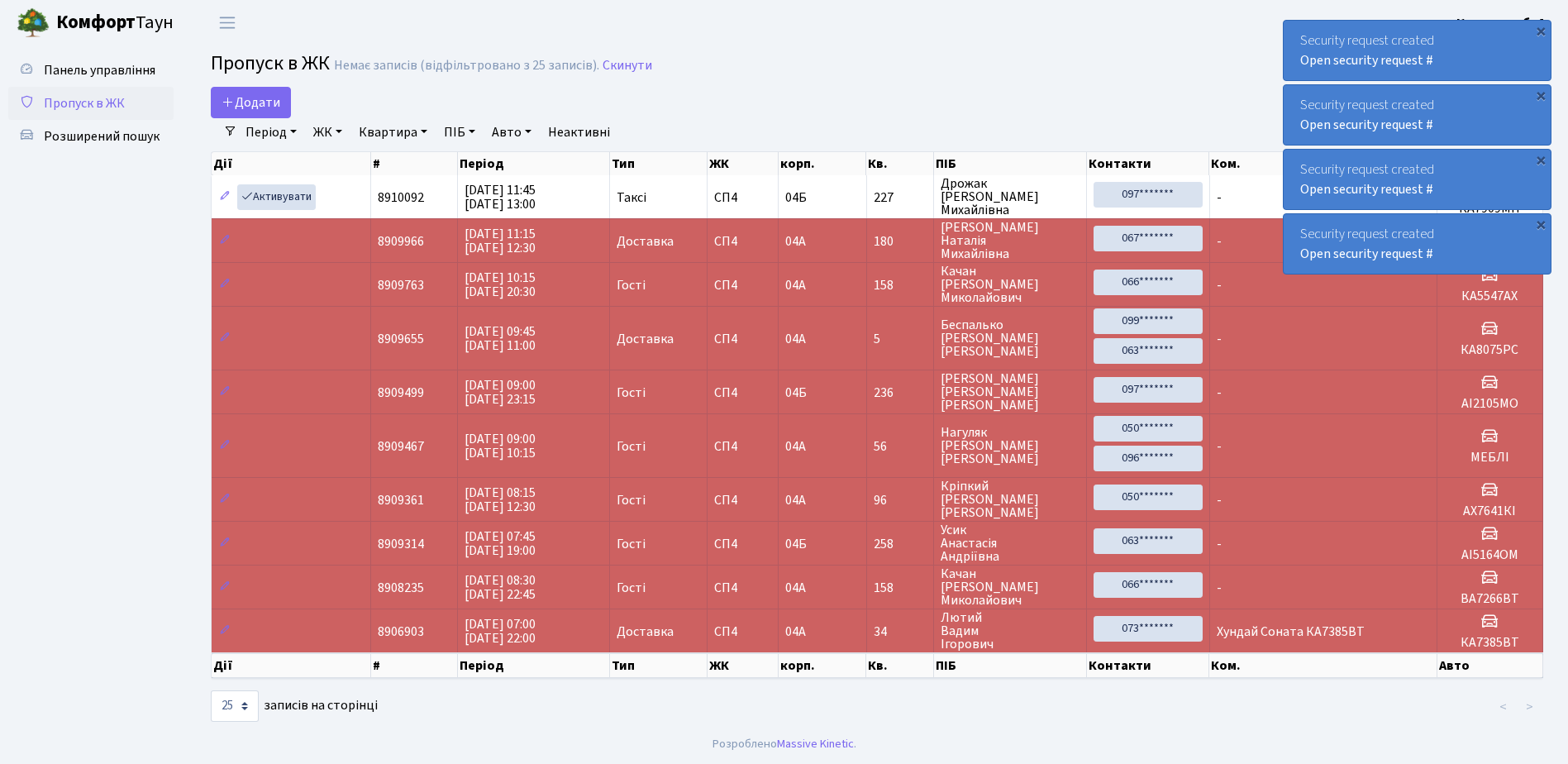
click at [1541, 28] on div "×" at bounding box center [1541, 31] width 17 height 17
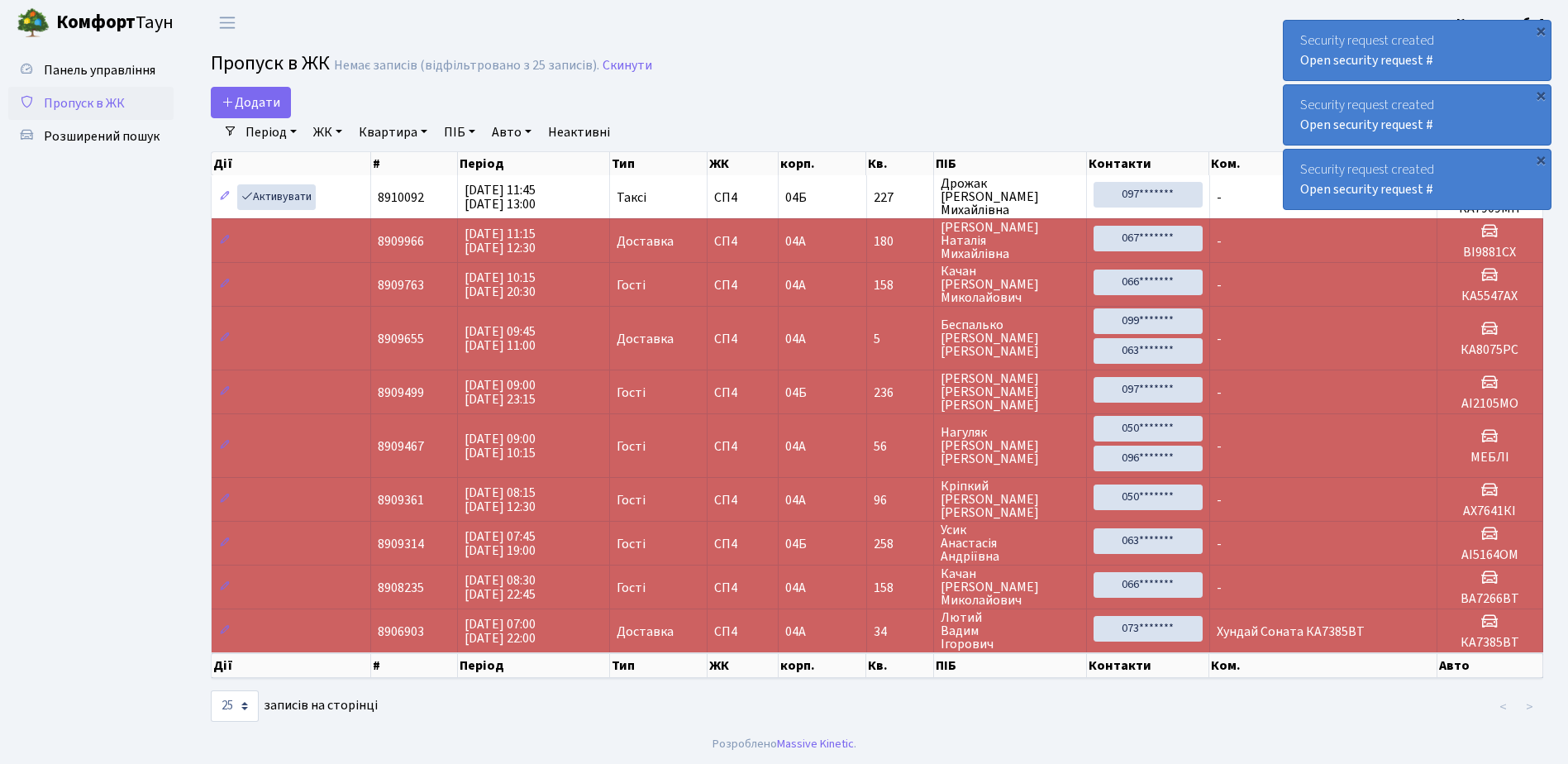
click at [1541, 28] on div "×" at bounding box center [1541, 31] width 17 height 17
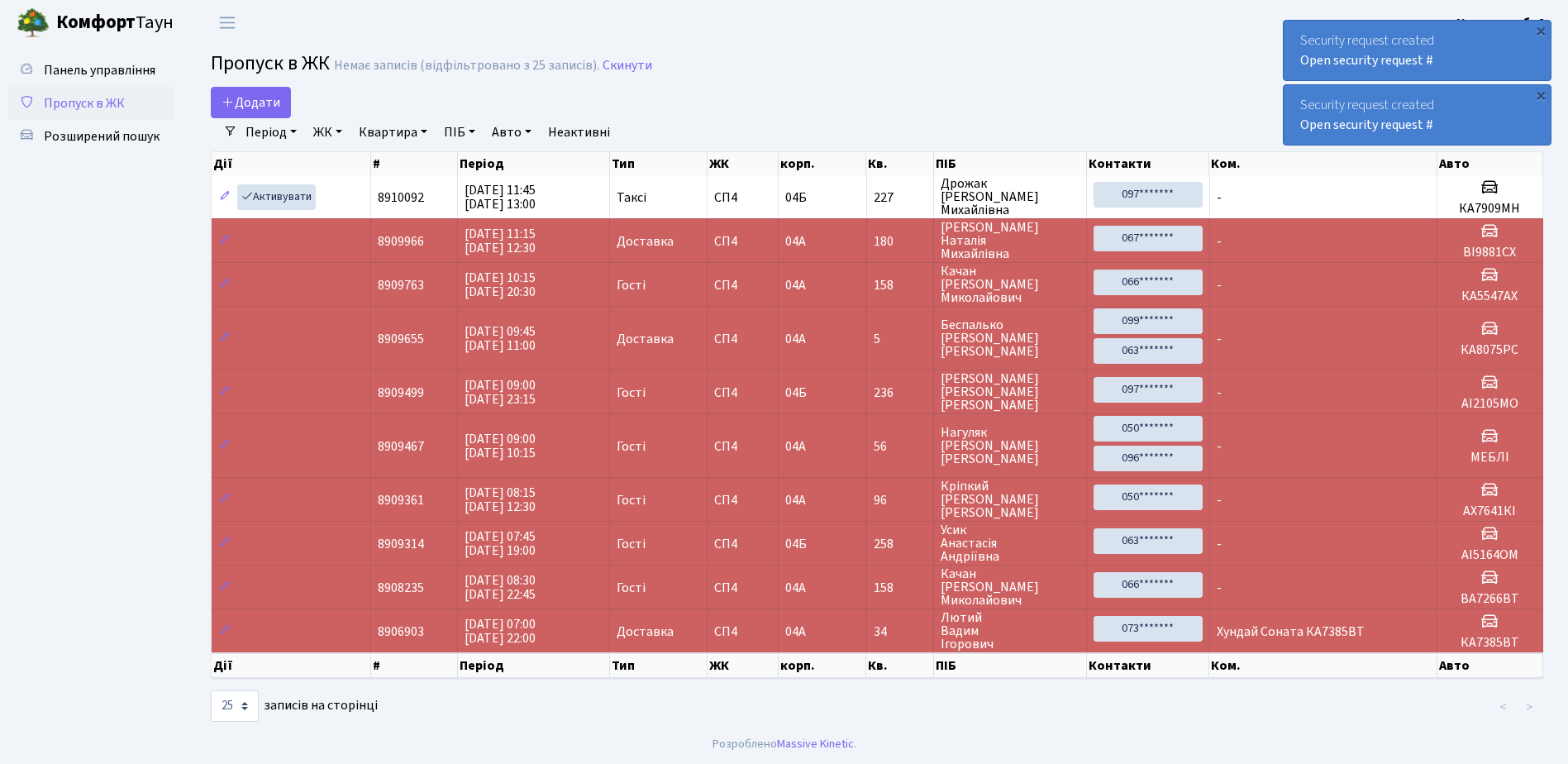
click at [1541, 28] on div "×" at bounding box center [1541, 31] width 17 height 17
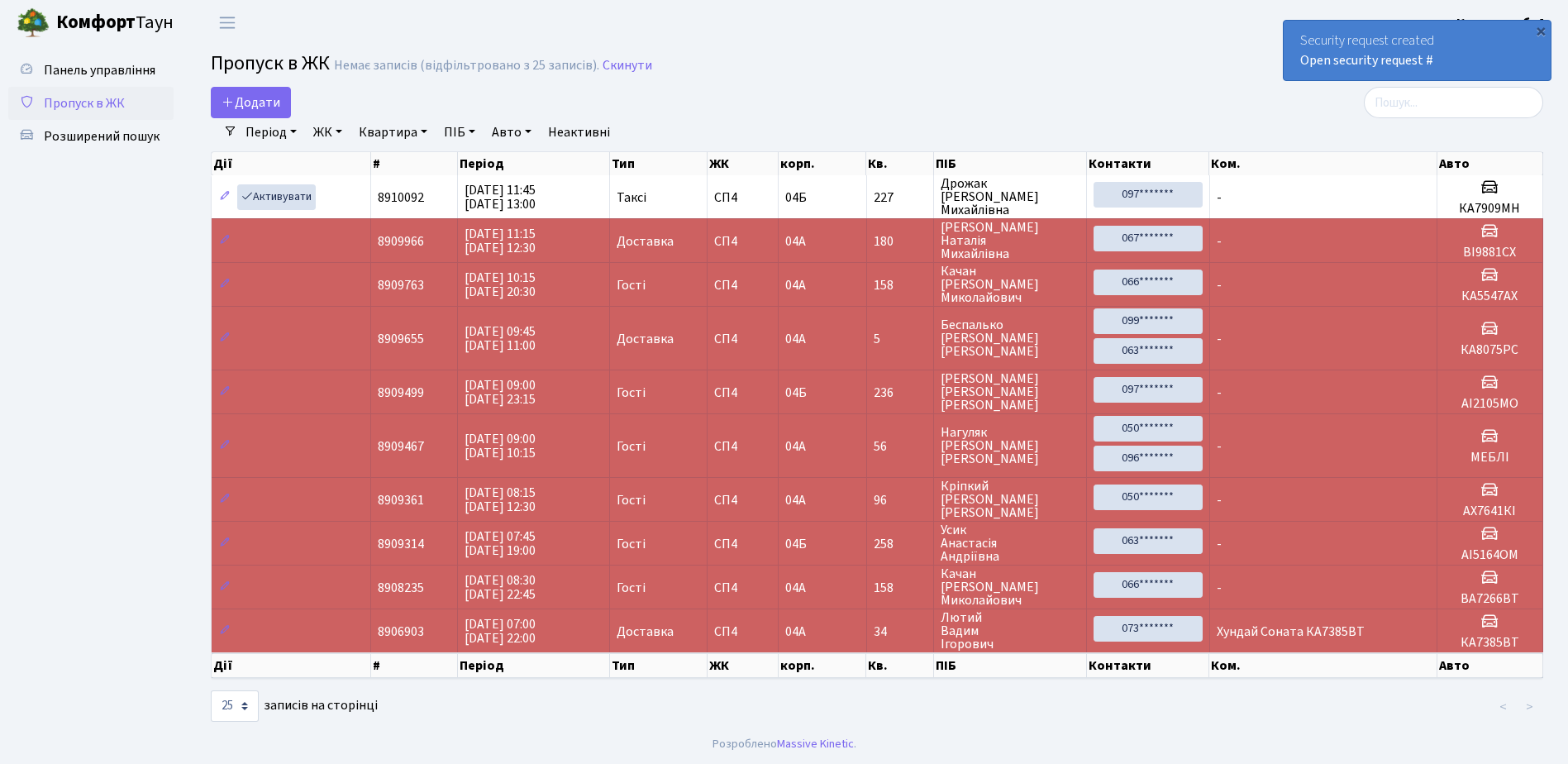
click at [1541, 28] on div "×" at bounding box center [1541, 31] width 17 height 17
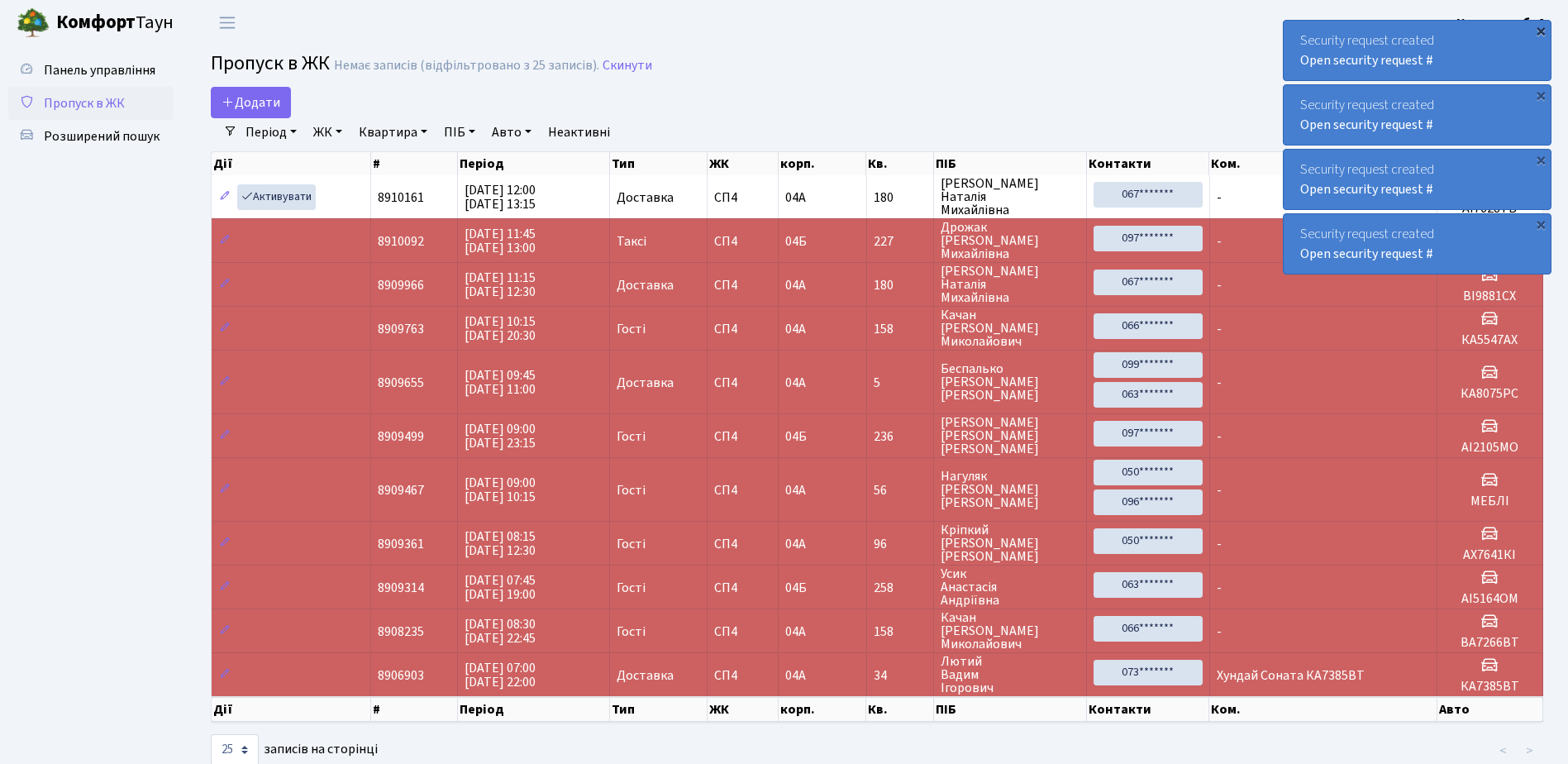
click at [1541, 29] on div "×" at bounding box center [1541, 31] width 17 height 17
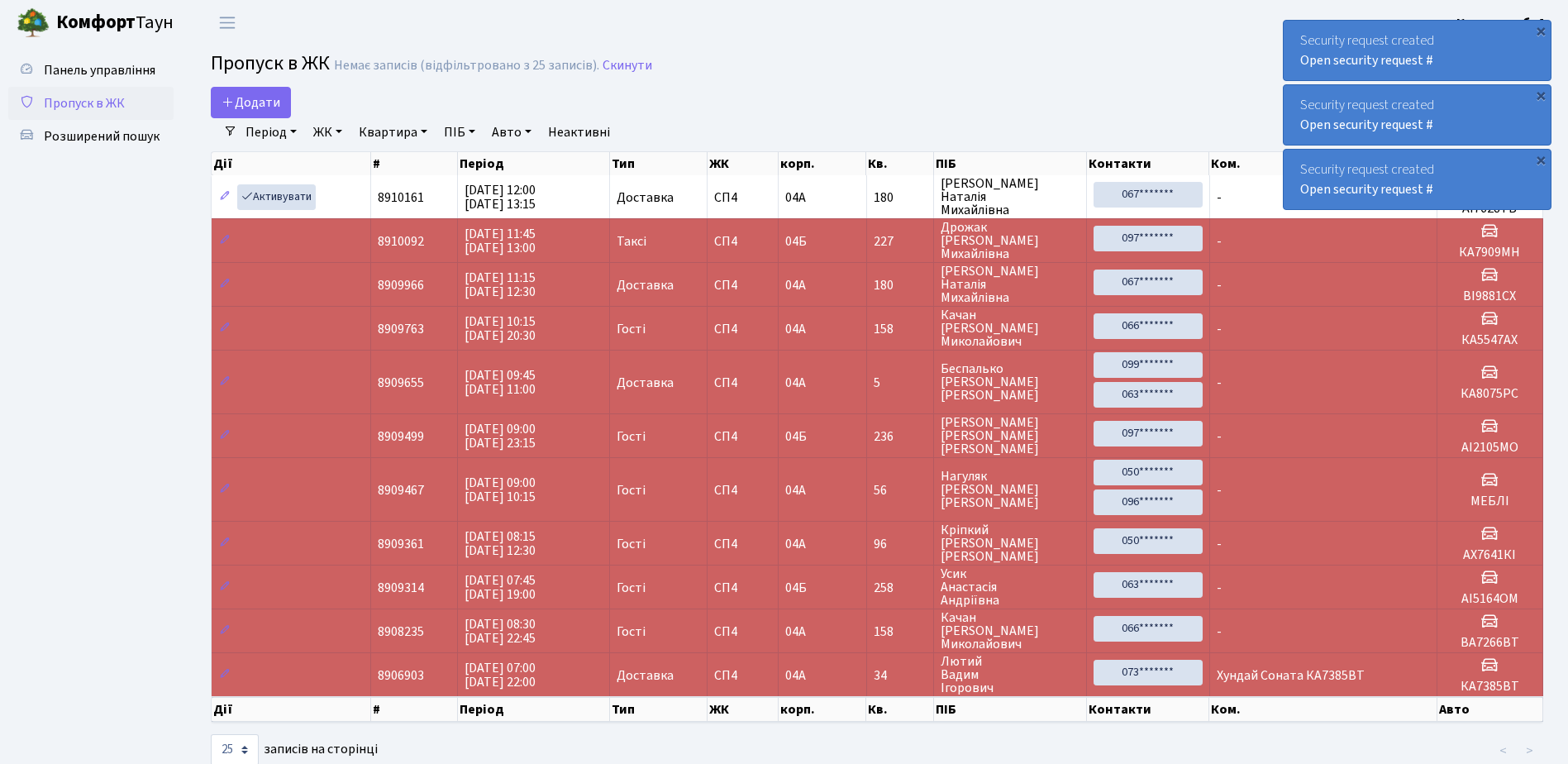
click at [1541, 29] on div "×" at bounding box center [1541, 31] width 17 height 17
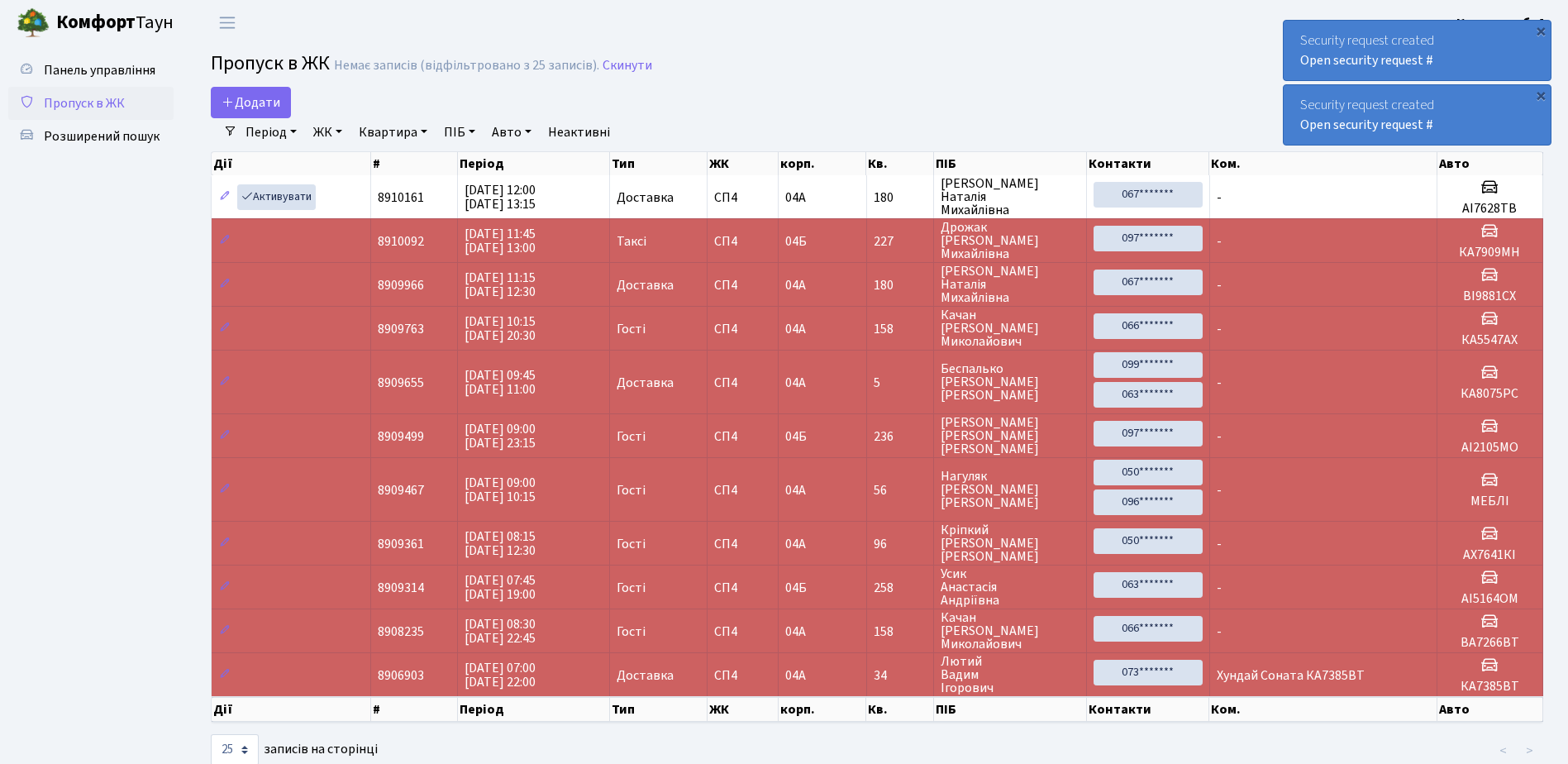
click at [1541, 29] on div "×" at bounding box center [1541, 31] width 17 height 17
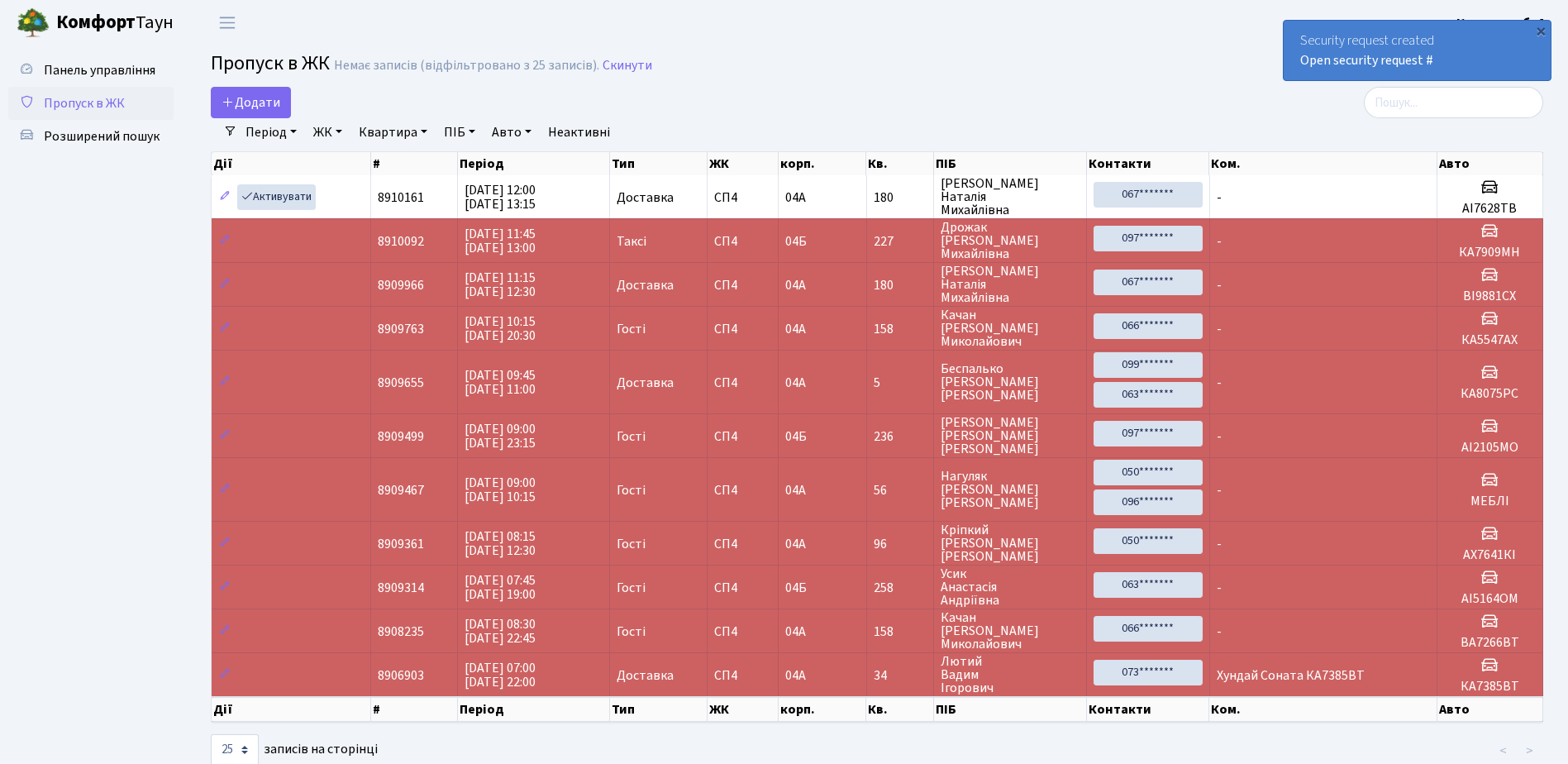
click at [1541, 29] on div "×" at bounding box center [1541, 31] width 17 height 17
